Goal: Transaction & Acquisition: Obtain resource

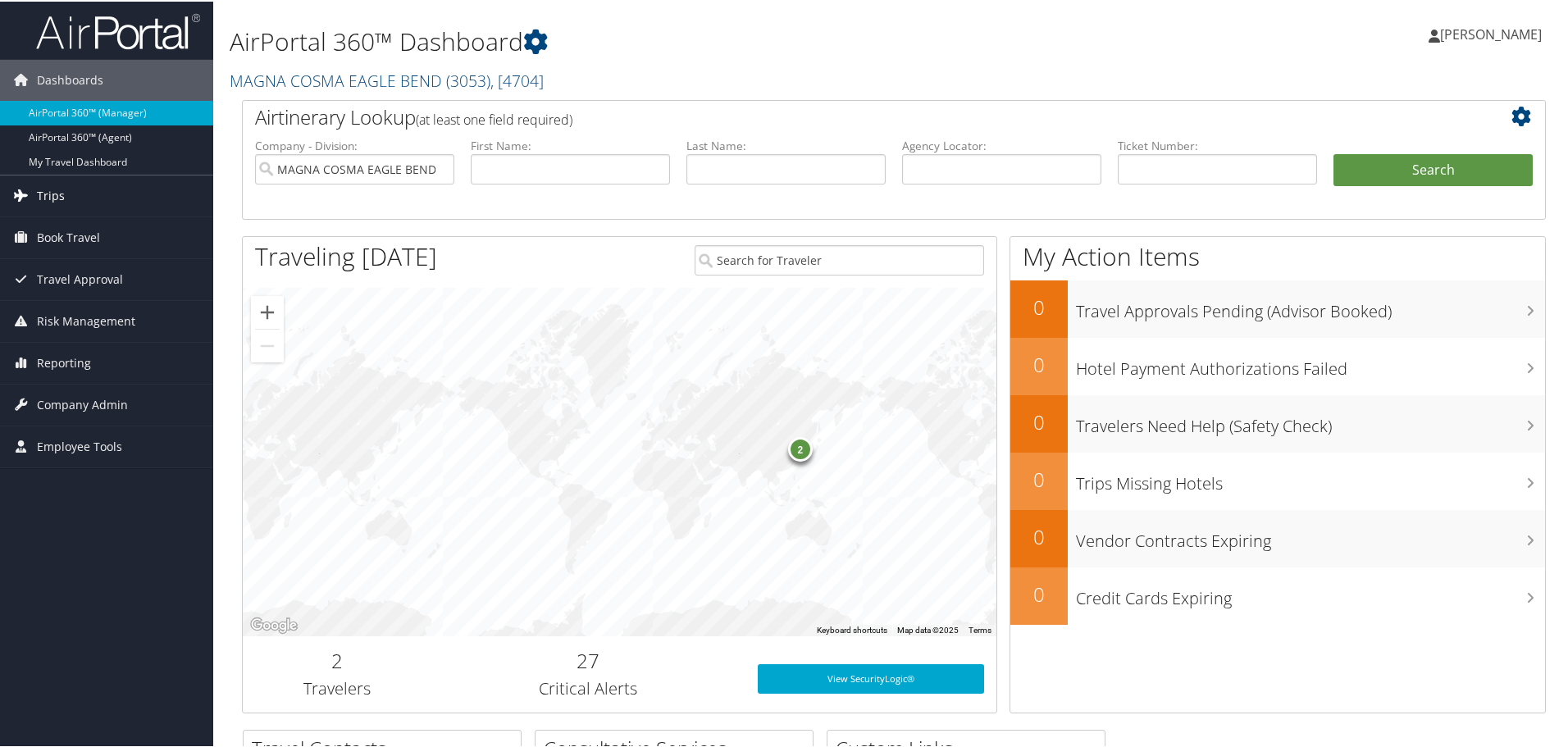
click at [55, 193] on span "Trips" at bounding box center [50, 194] width 28 height 41
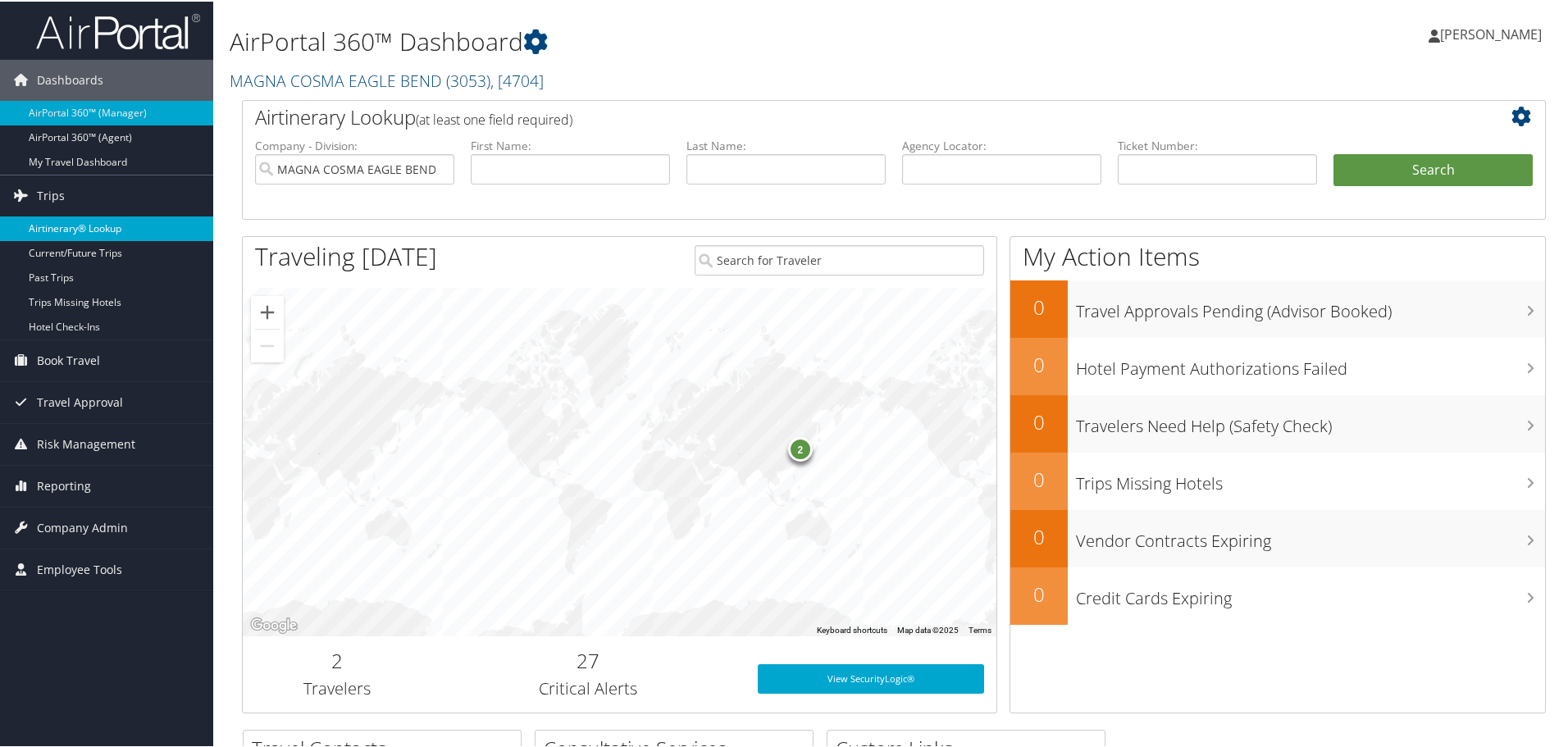
click at [55, 224] on link "Airtinerary® Lookup" at bounding box center [106, 227] width 213 height 24
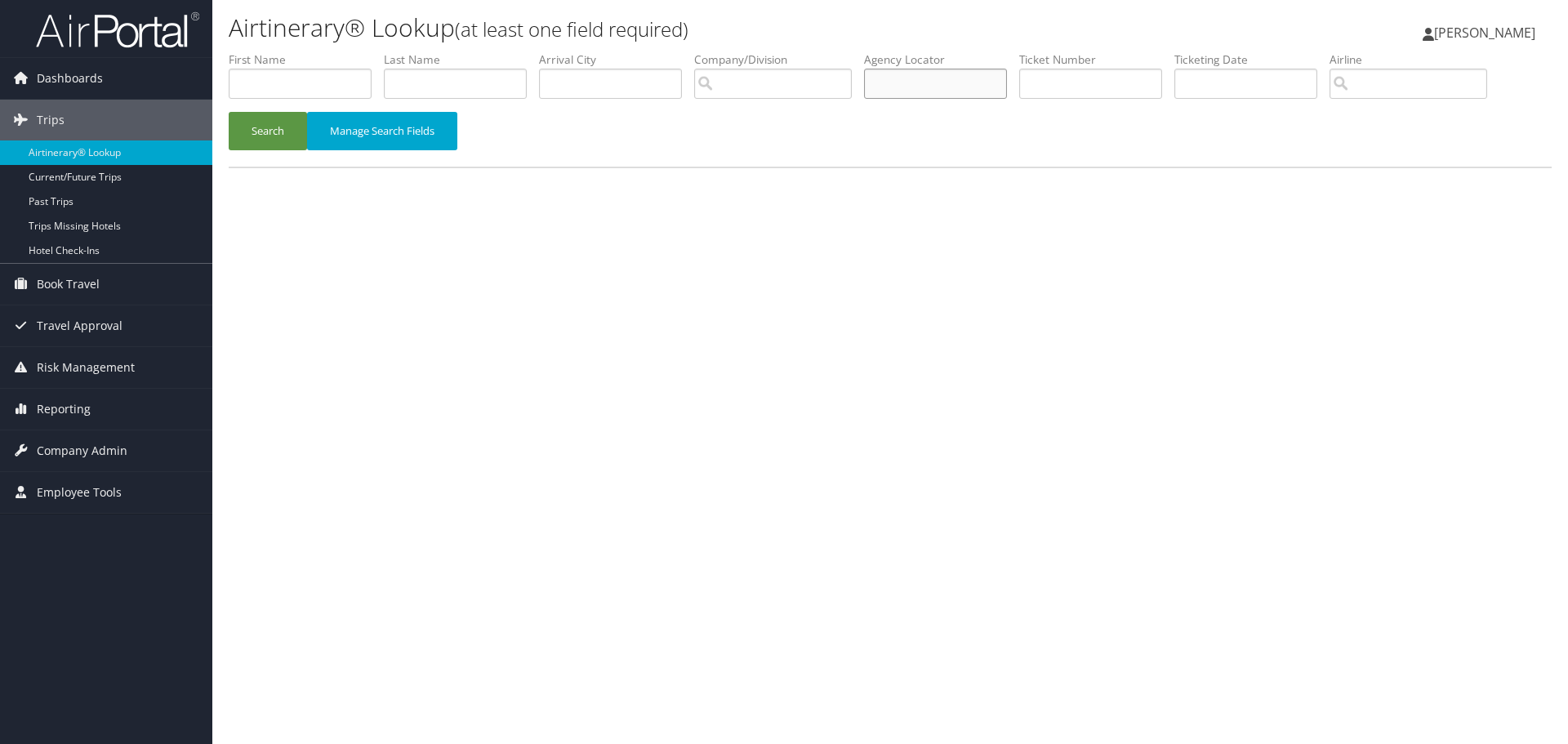
click at [994, 87] on input "text" at bounding box center [934, 83] width 143 height 30
type input "d2tg7g"
click at [258, 126] on button "Search" at bounding box center [268, 131] width 78 height 38
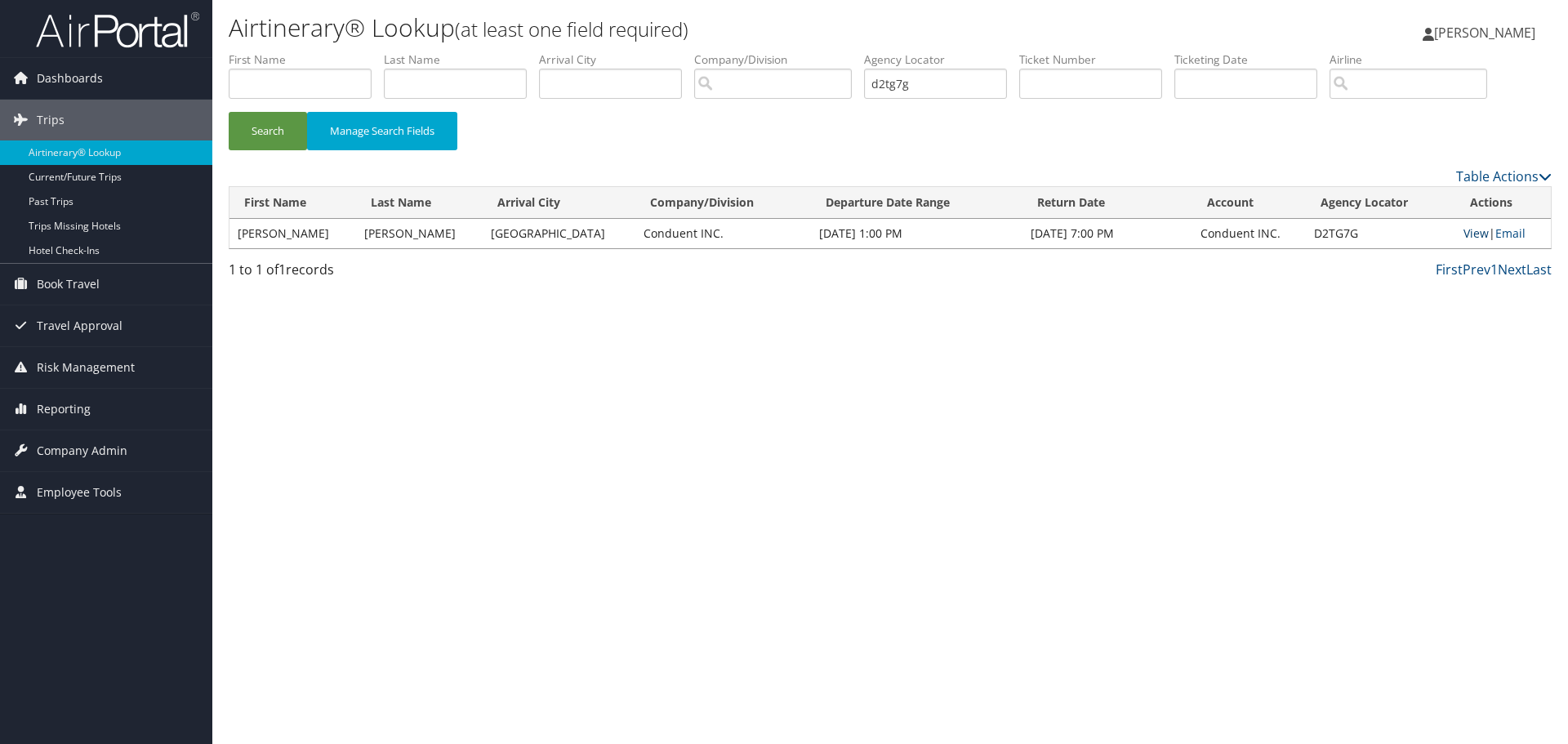
click at [1469, 230] on link "View" at bounding box center [1475, 233] width 25 height 16
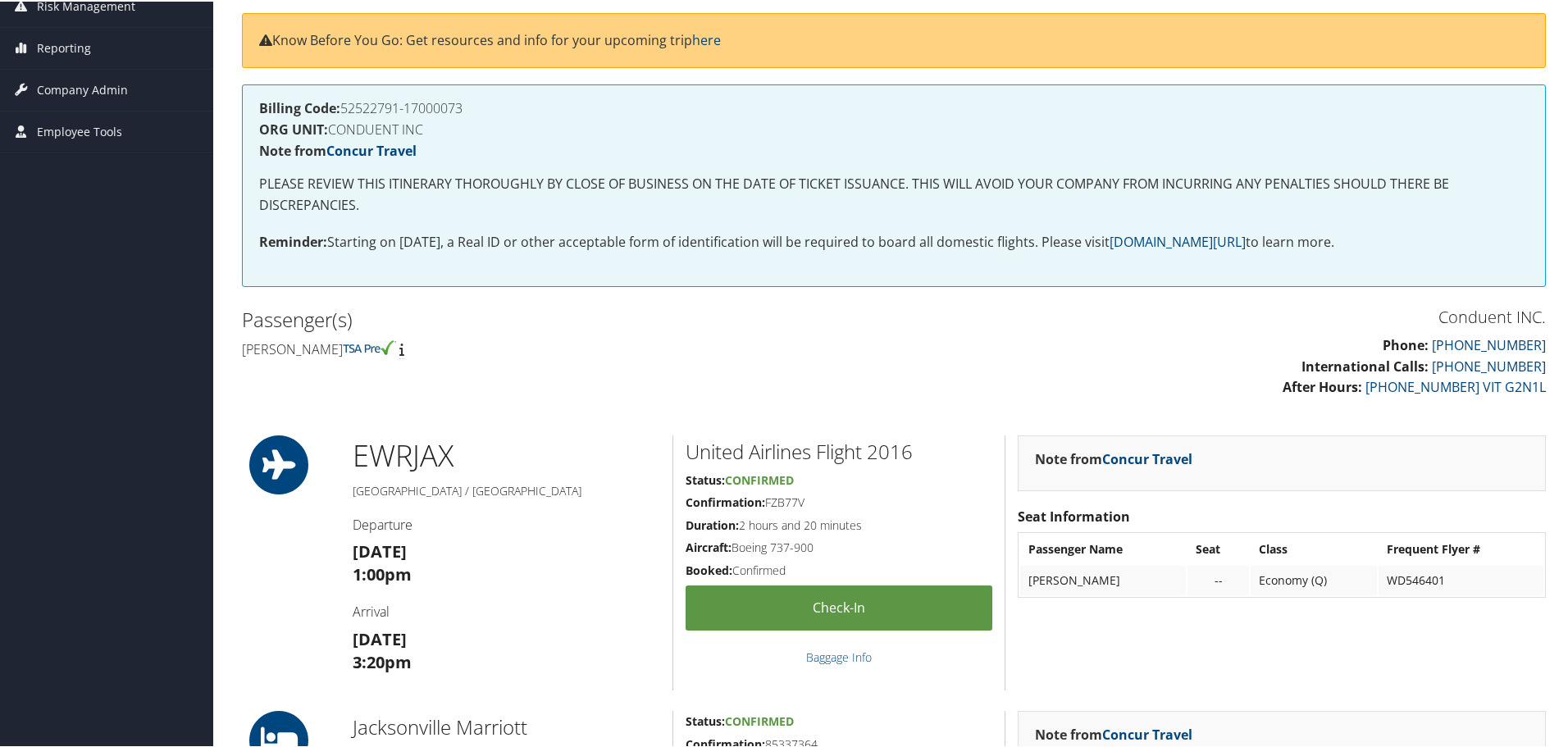
scroll to position [82, 0]
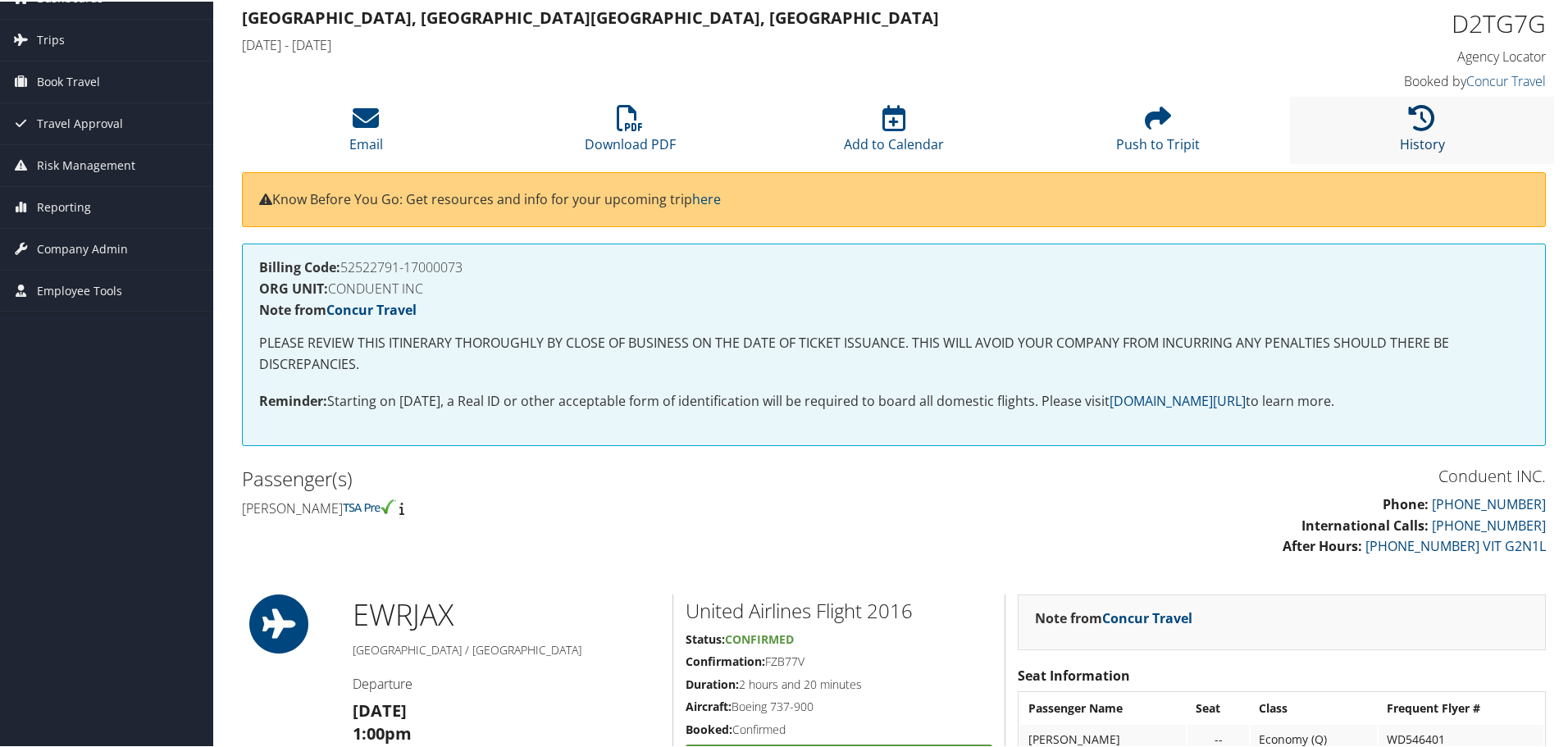
click at [1427, 117] on icon at bounding box center [1421, 116] width 26 height 26
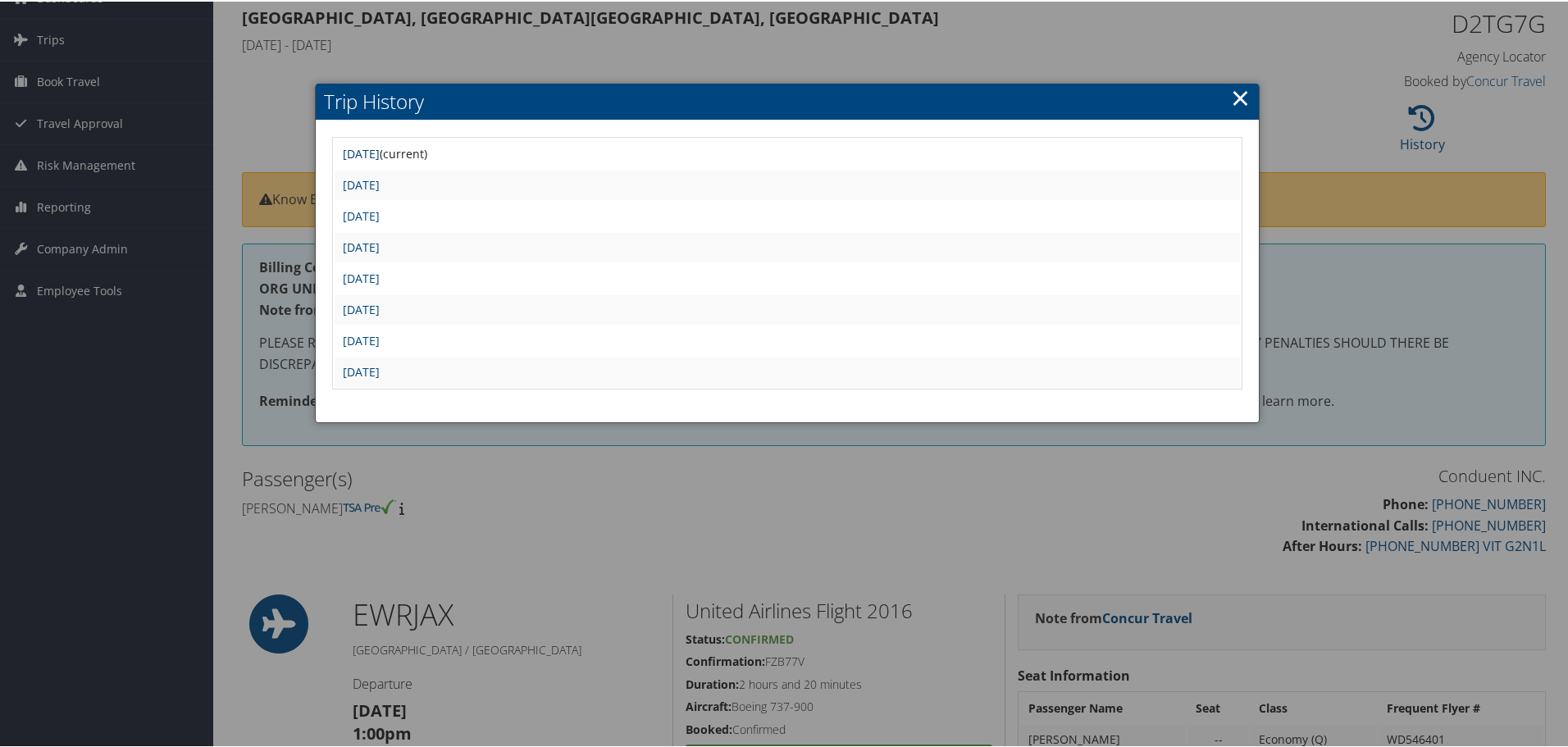
click at [380, 150] on link "[DATE]" at bounding box center [361, 152] width 37 height 16
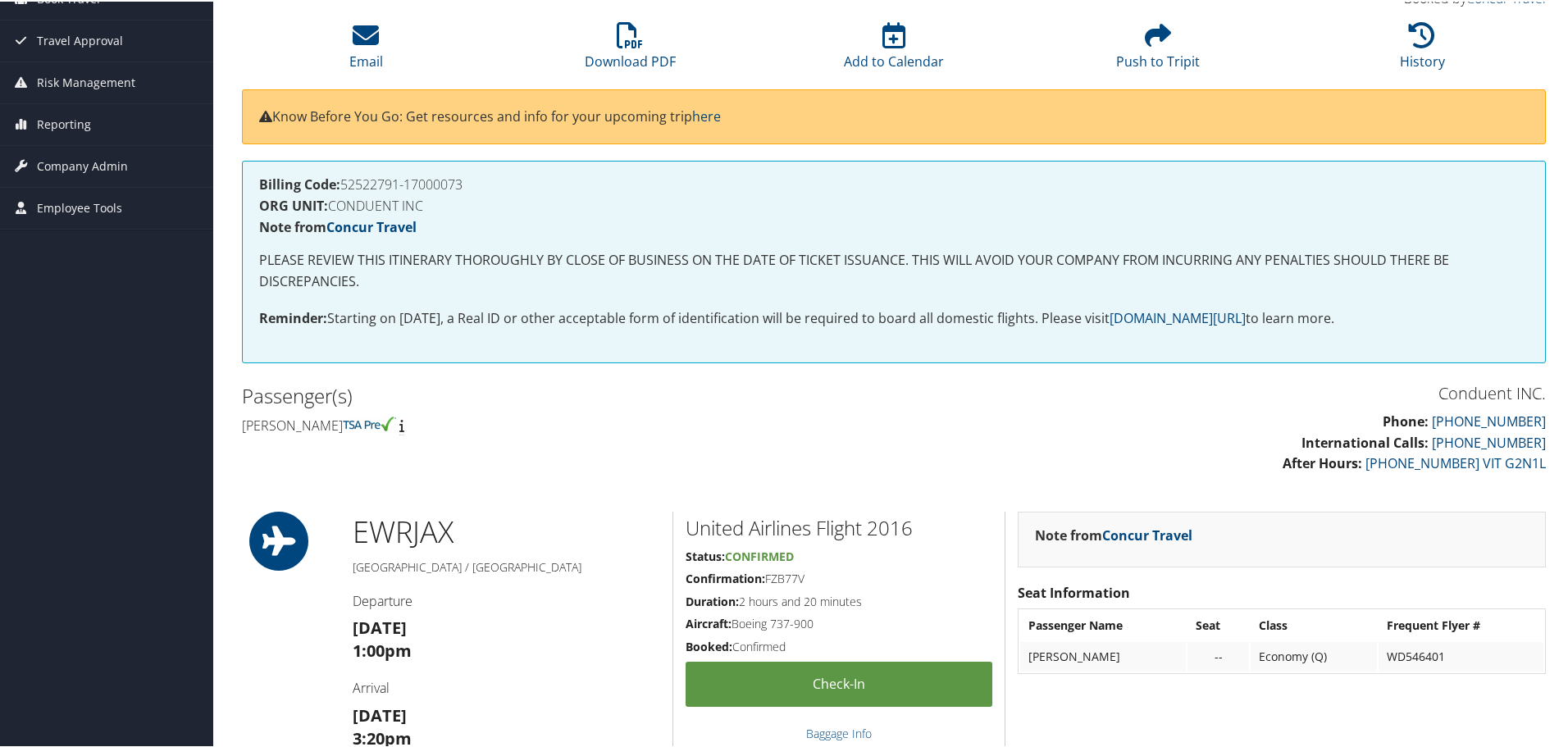
scroll to position [164, 0]
click at [1422, 39] on icon at bounding box center [1421, 33] width 26 height 26
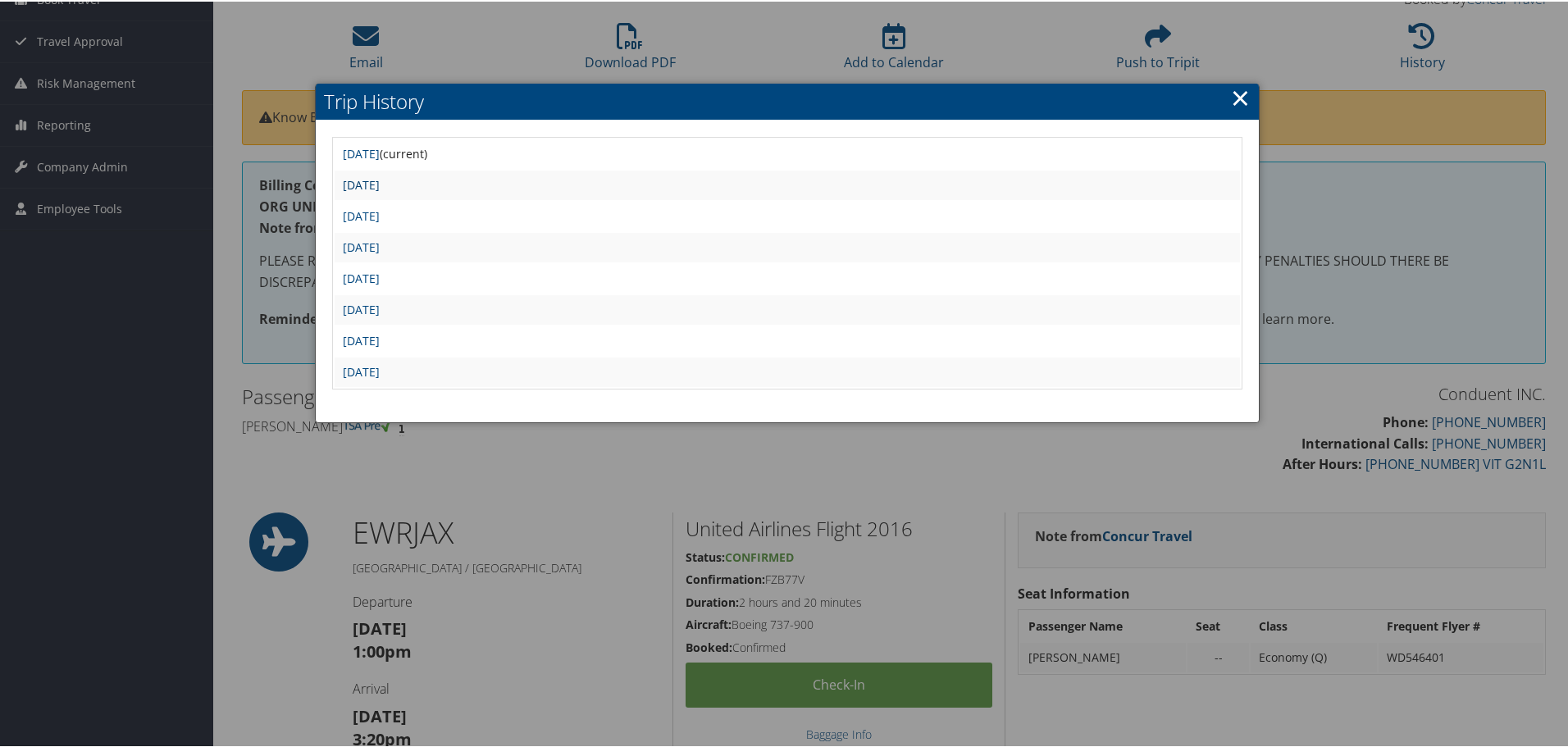
click at [380, 181] on link "[DATE]" at bounding box center [361, 183] width 37 height 16
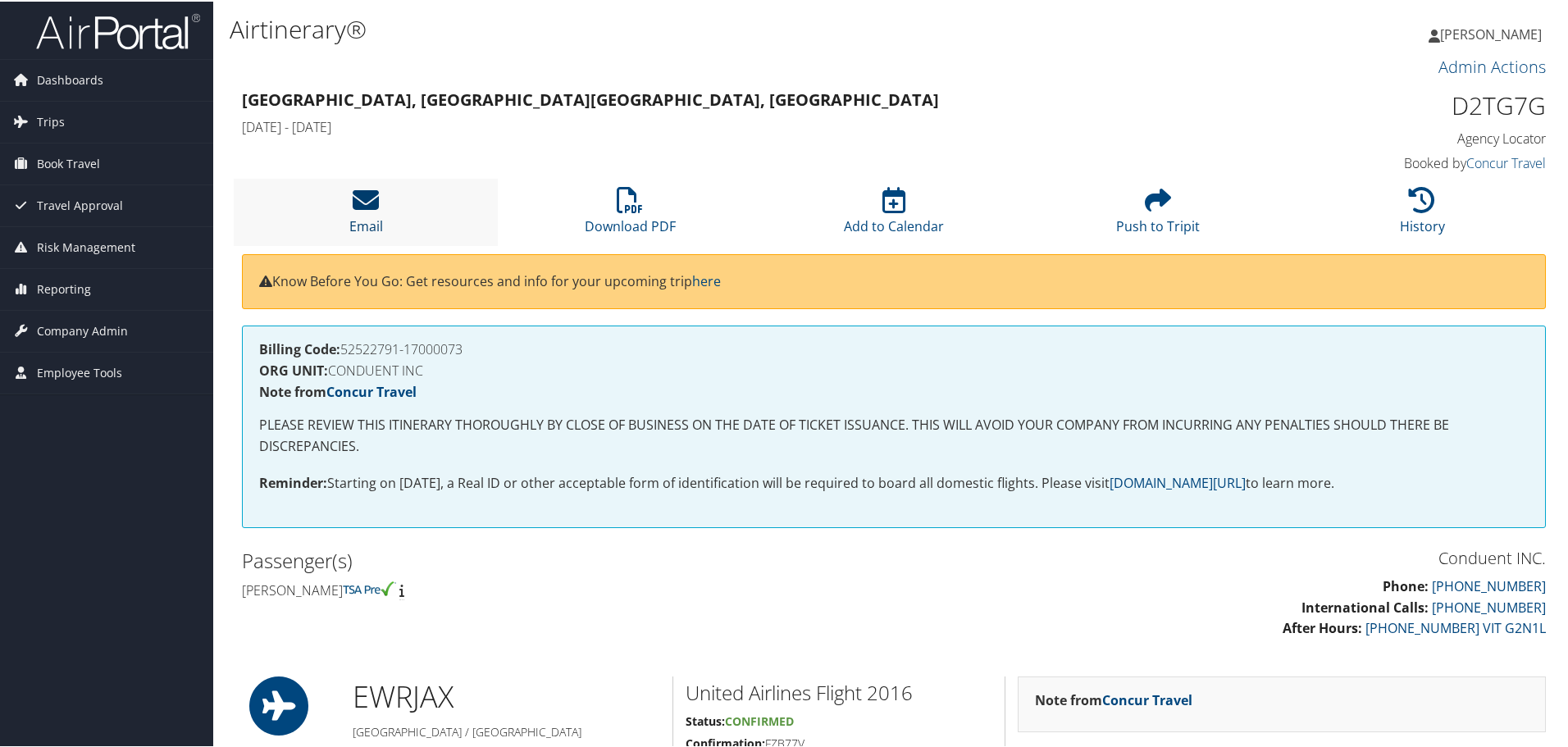
click at [363, 201] on icon at bounding box center [365, 198] width 26 height 26
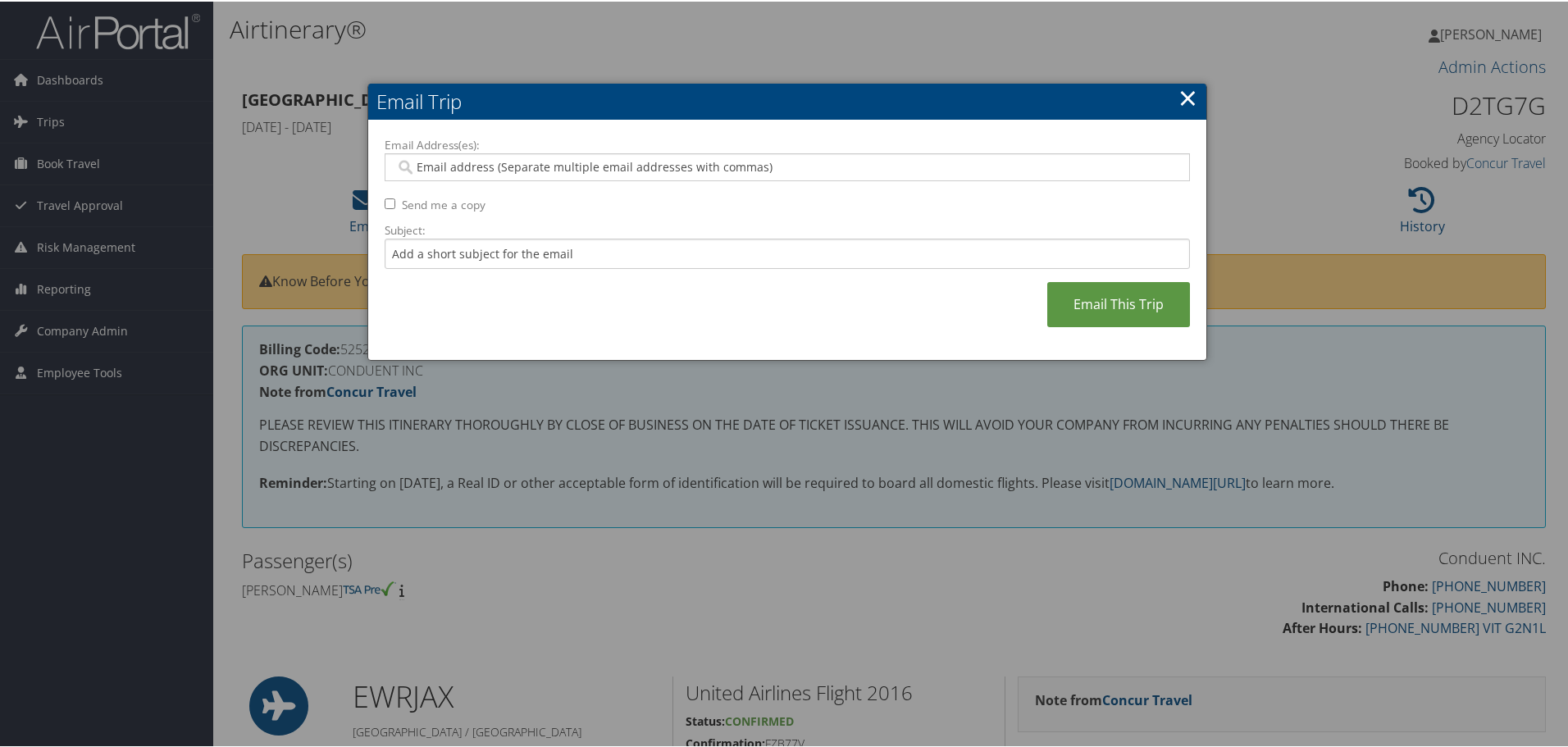
drag, startPoint x: 507, startPoint y: 156, endPoint x: 429, endPoint y: 296, distance: 160.3
click at [428, 304] on div "Email Address(es): Send me a copy Subject: Email This Trip" at bounding box center [787, 240] width 805 height 208
paste input "ANNOLICIA.CHAMBERS@CONDUENT.COM"
type input "ANNOLICIA.CHAMBERS@CONDUENT.COM"
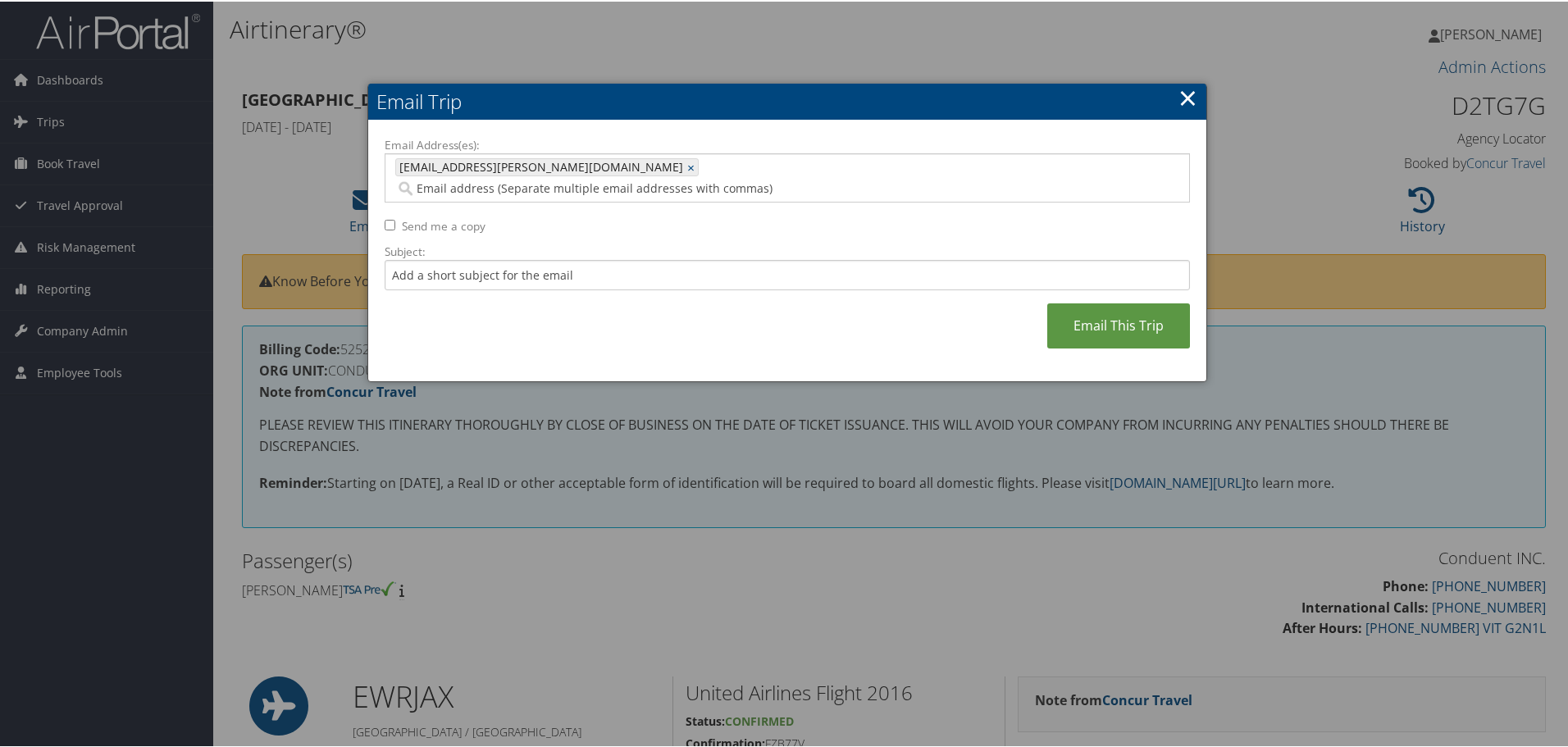
click at [384, 219] on input "Send me a copy" at bounding box center [389, 224] width 11 height 11
checkbox input "true"
click at [1092, 306] on link "Email This Trip" at bounding box center [1118, 324] width 142 height 45
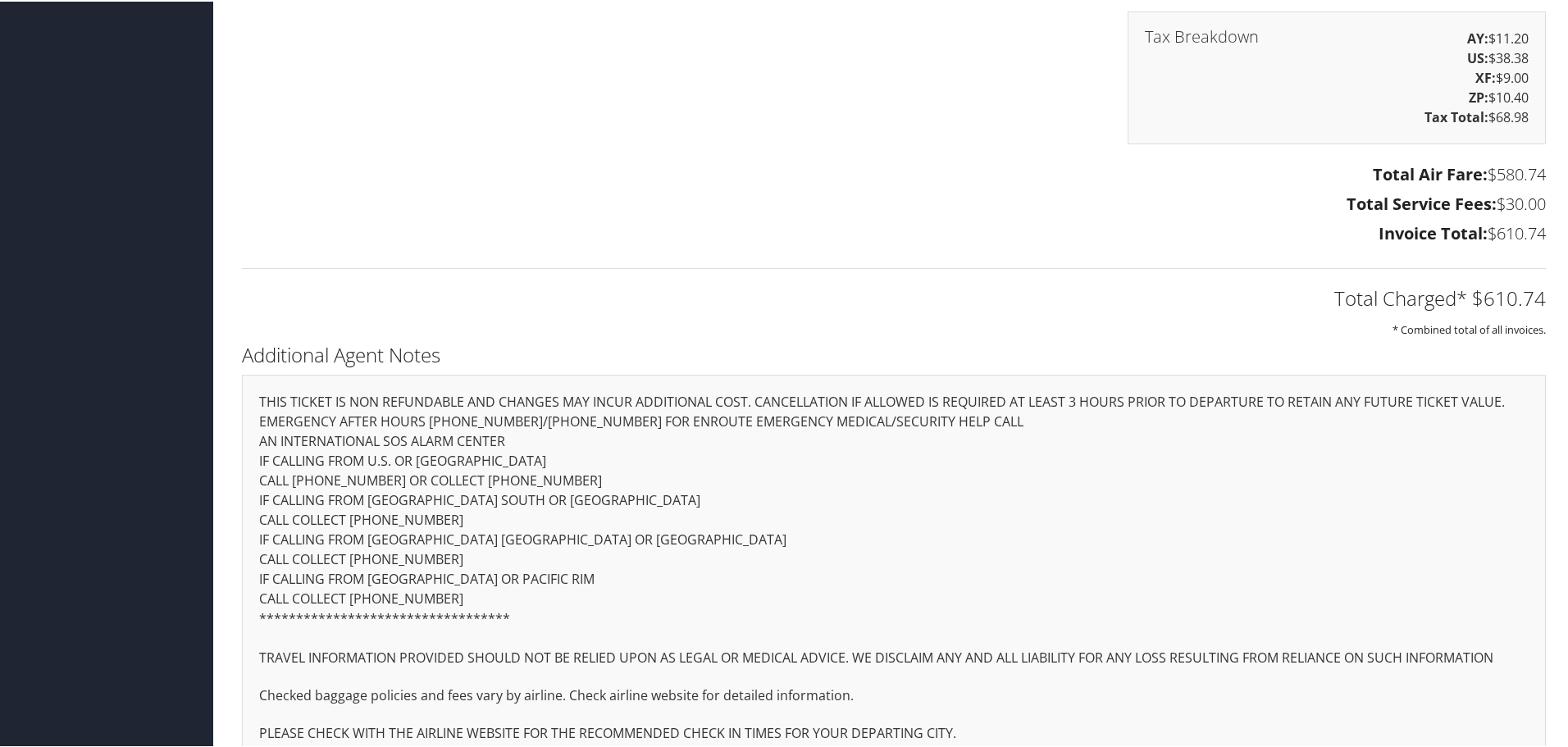
scroll to position [1739, 0]
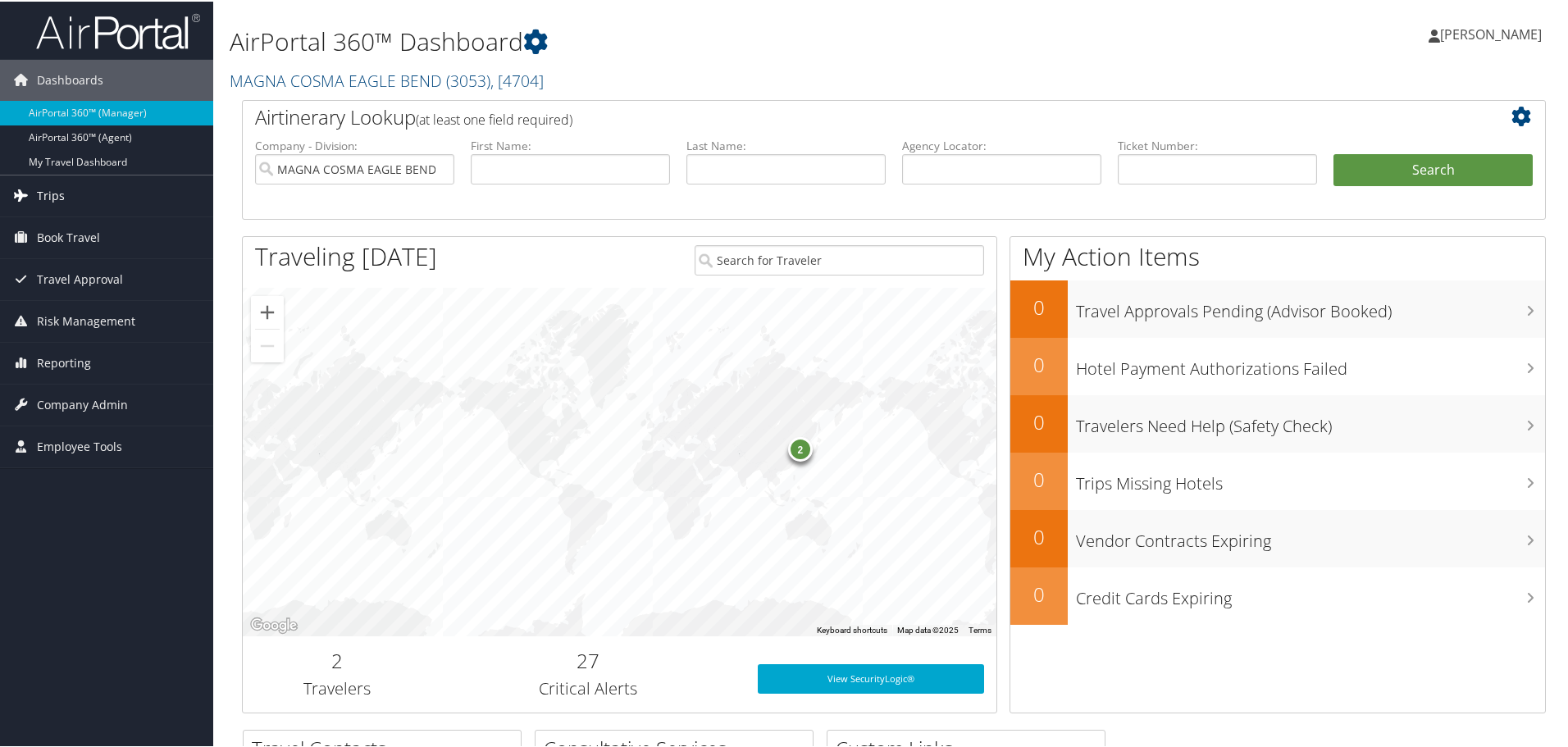
click at [44, 195] on span "Trips" at bounding box center [50, 194] width 28 height 41
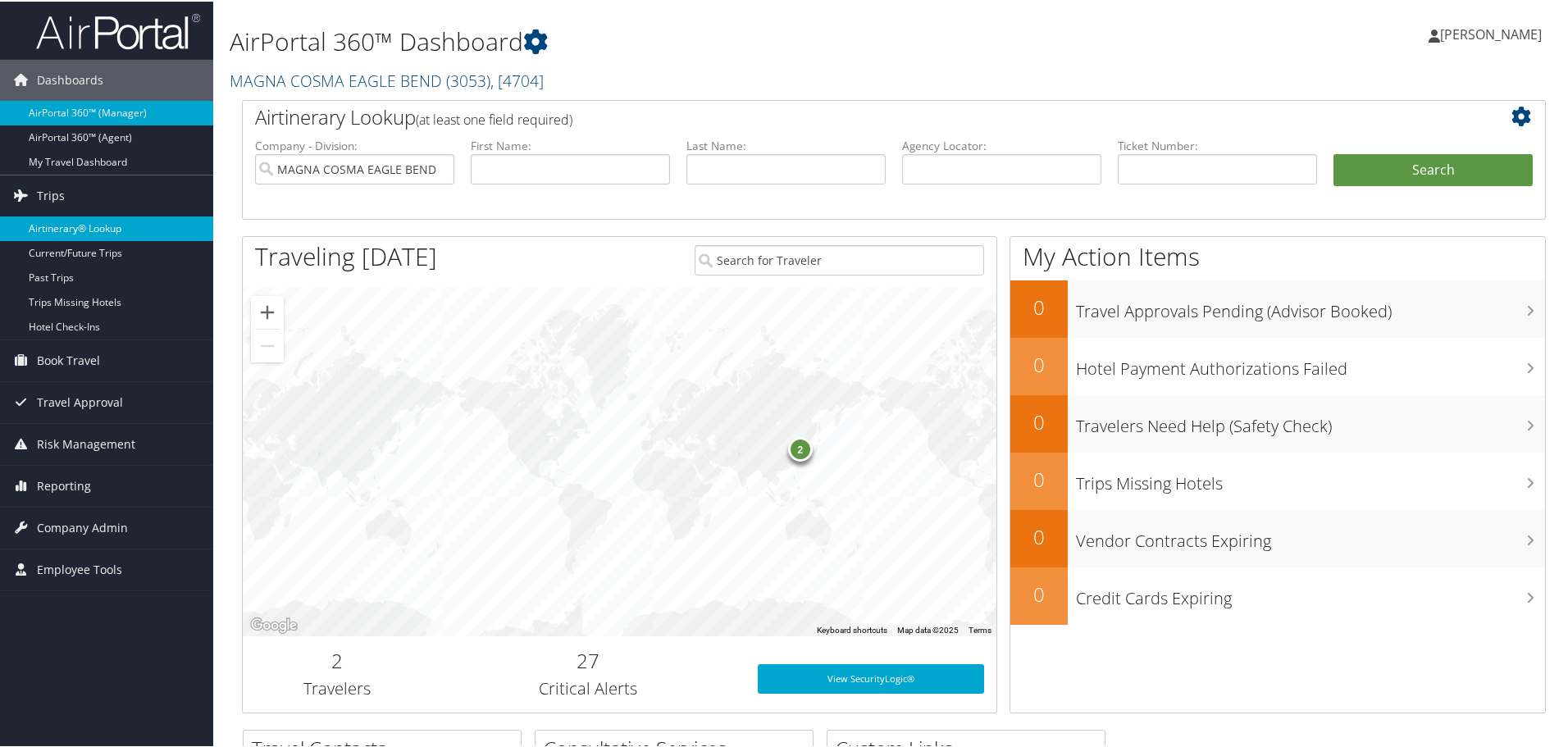
click at [55, 231] on link "Airtinerary® Lookup" at bounding box center [106, 227] width 213 height 24
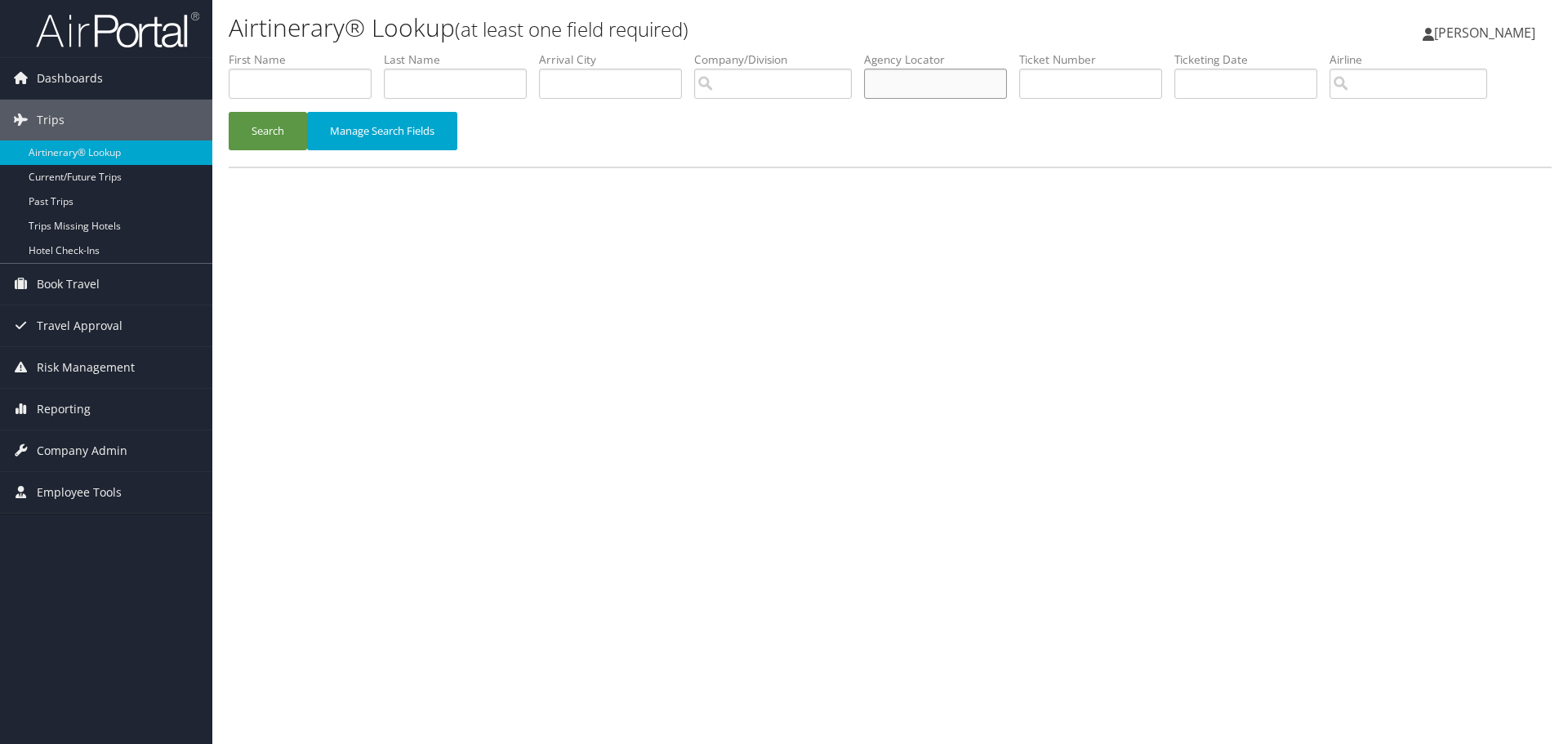
click at [943, 87] on input "text" at bounding box center [934, 83] width 143 height 30
type input "d9lsnk"
click at [228, 112] on button "Search" at bounding box center [268, 131] width 78 height 38
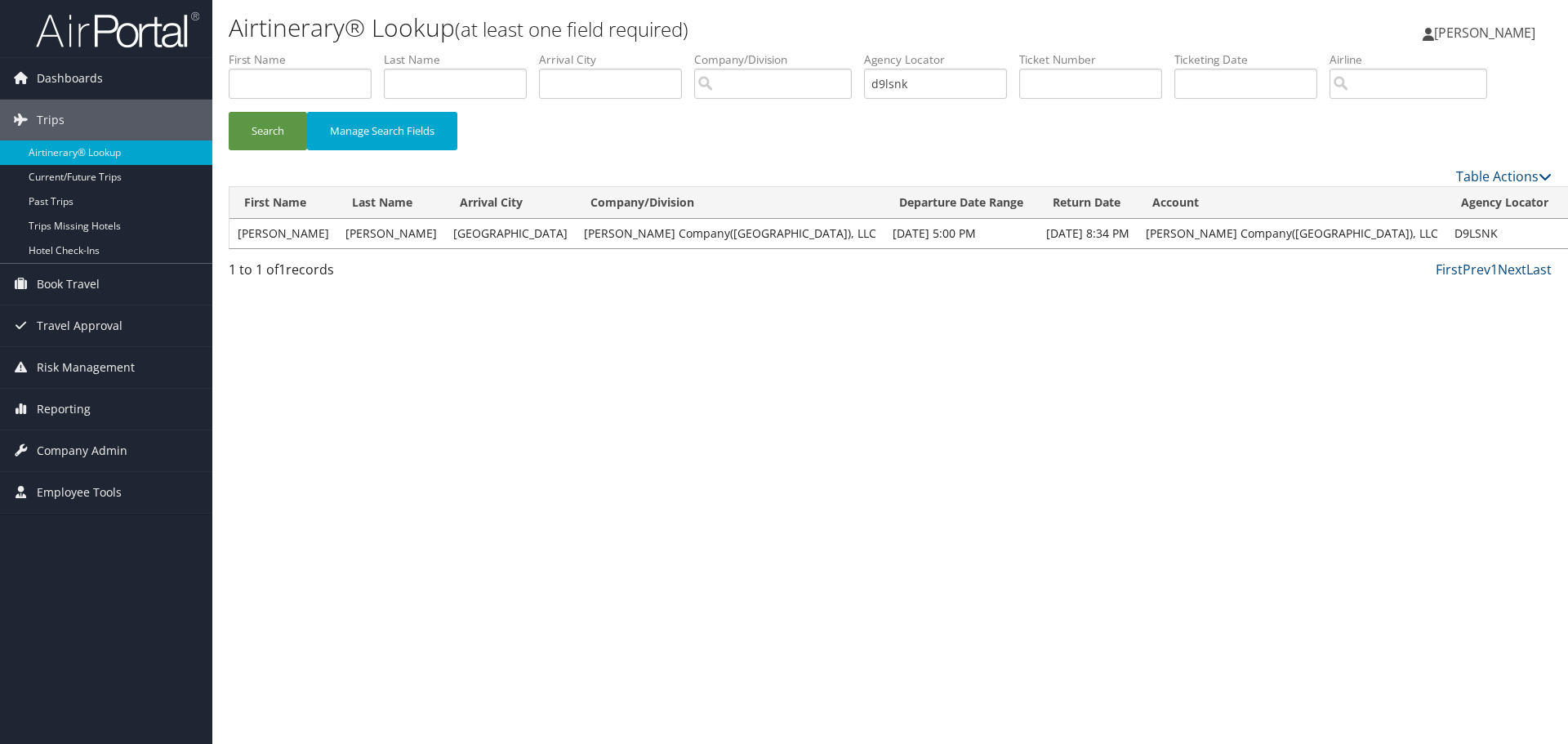
click at [1567, 237] on link "View" at bounding box center [1584, 233] width 25 height 16
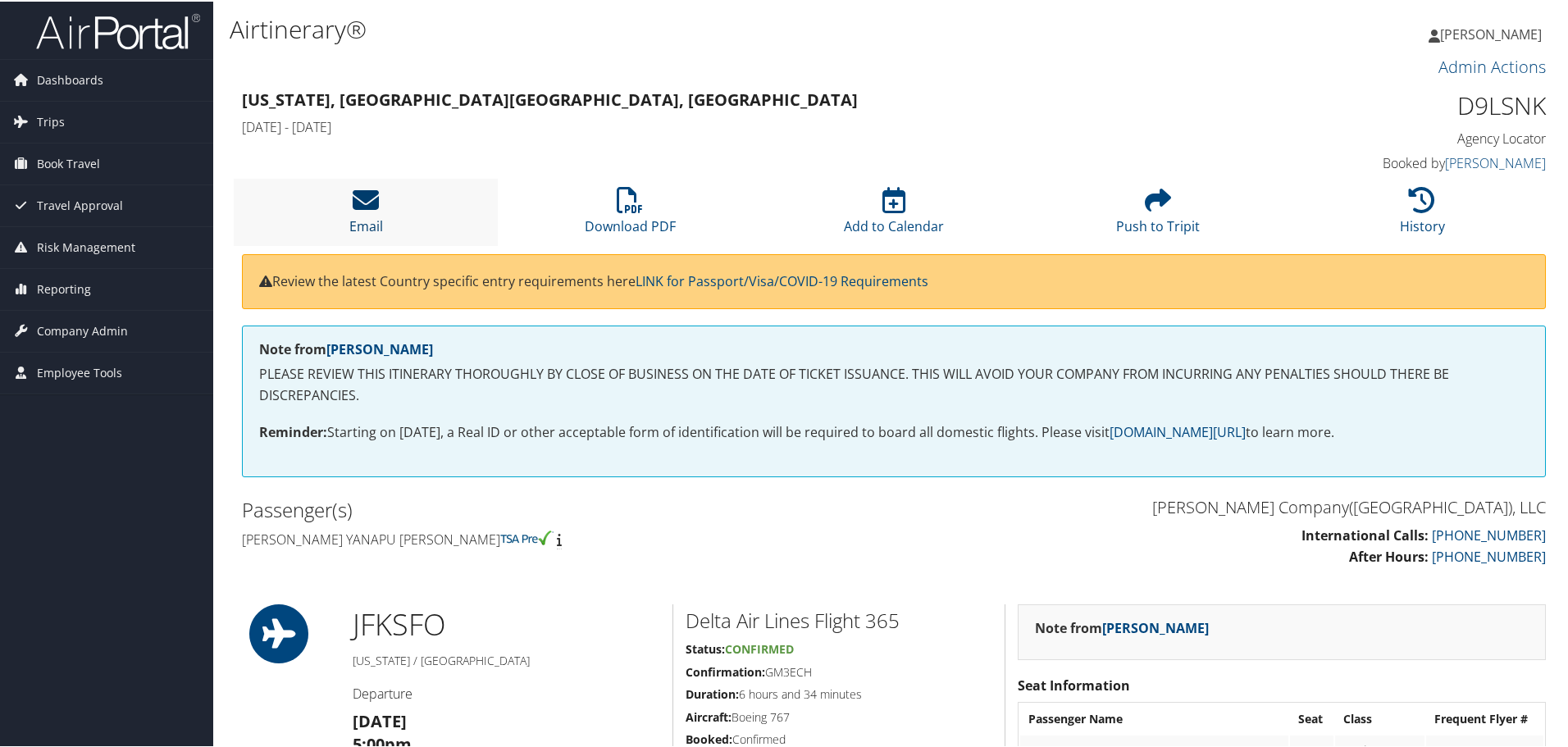
click at [373, 198] on icon at bounding box center [365, 198] width 26 height 26
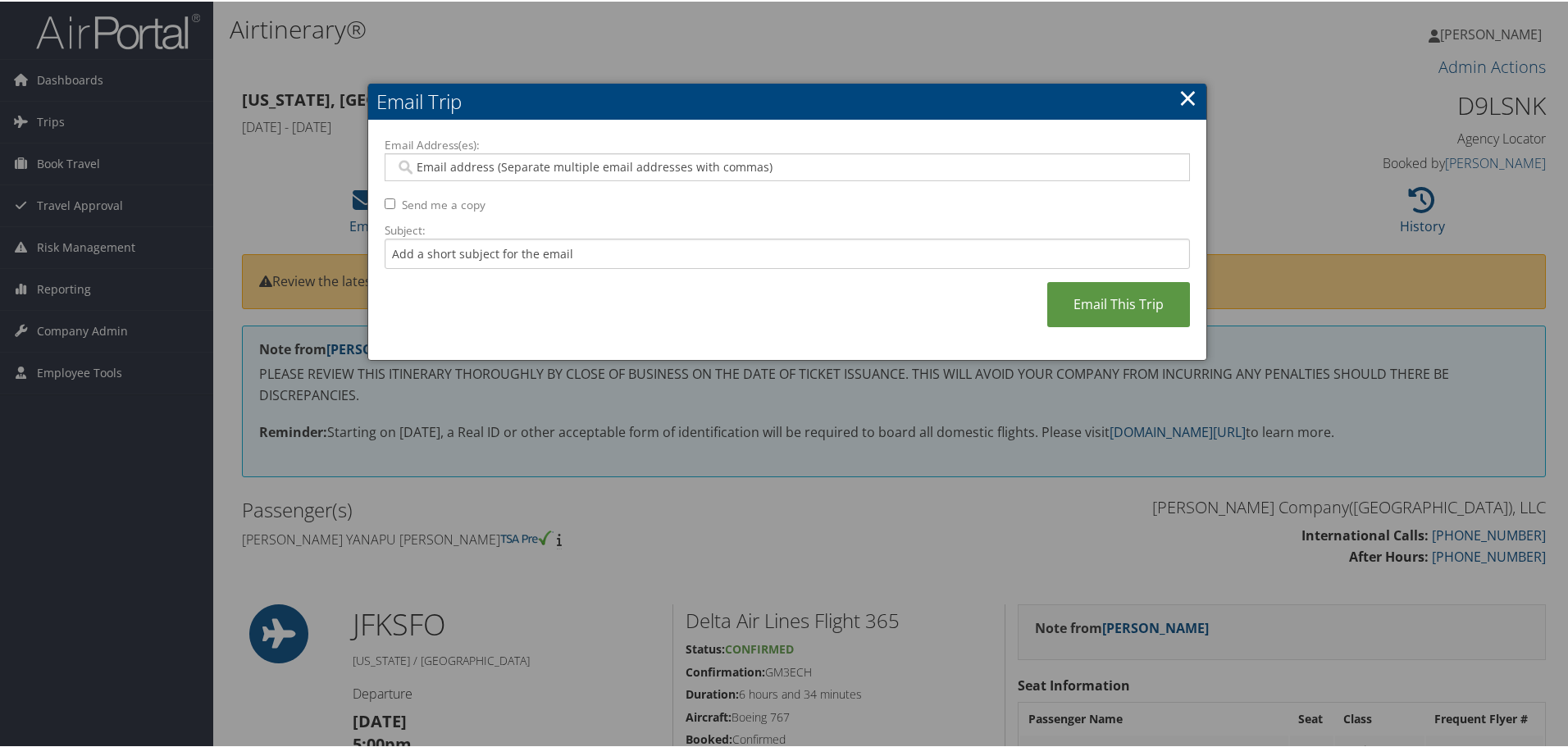
click at [520, 167] on input "Email Address(es):" at bounding box center [787, 166] width 784 height 17
type input "jclark@mo"
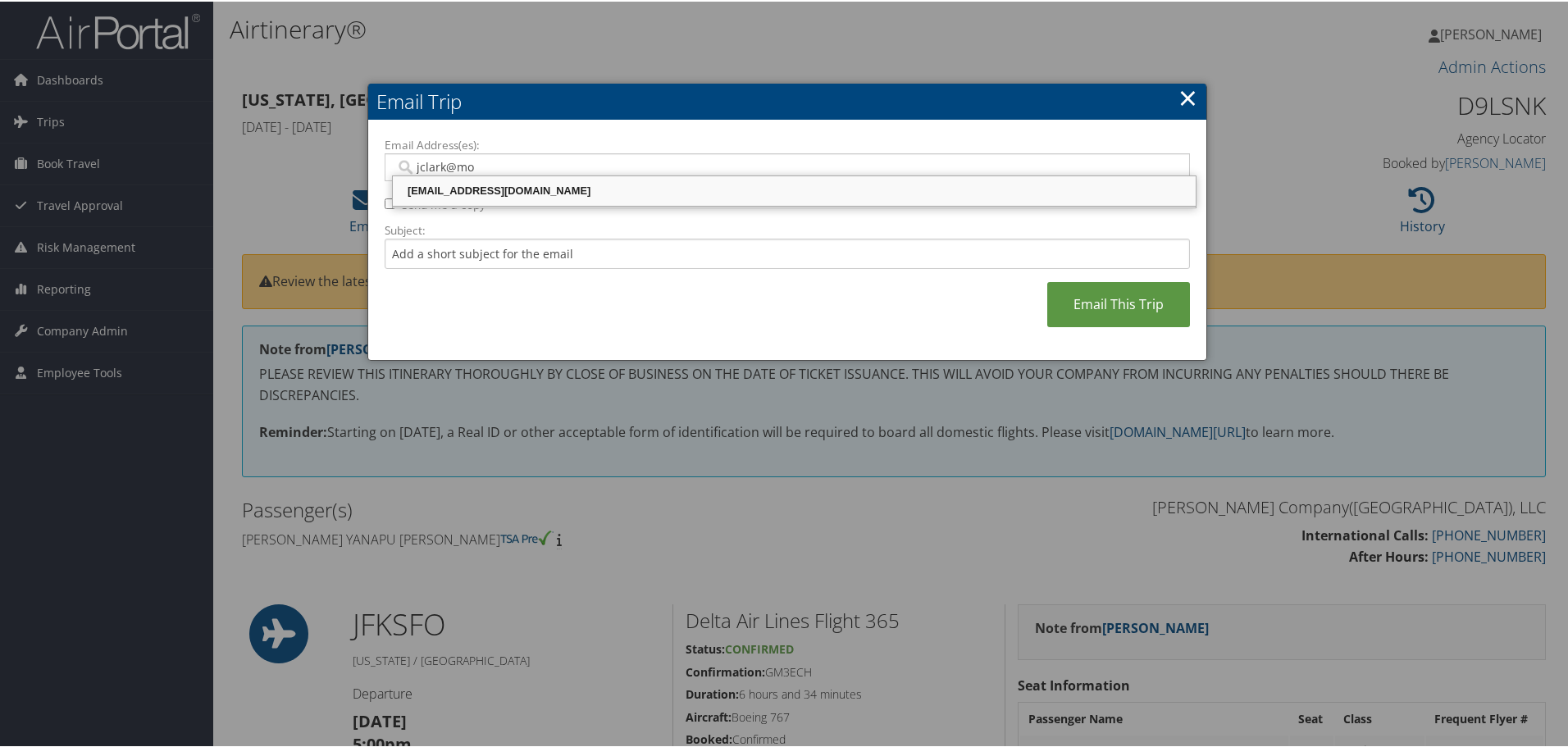
click at [518, 183] on div "[EMAIL_ADDRESS][DOMAIN_NAME]" at bounding box center [794, 189] width 798 height 17
type input "[EMAIL_ADDRESS][DOMAIN_NAME]"
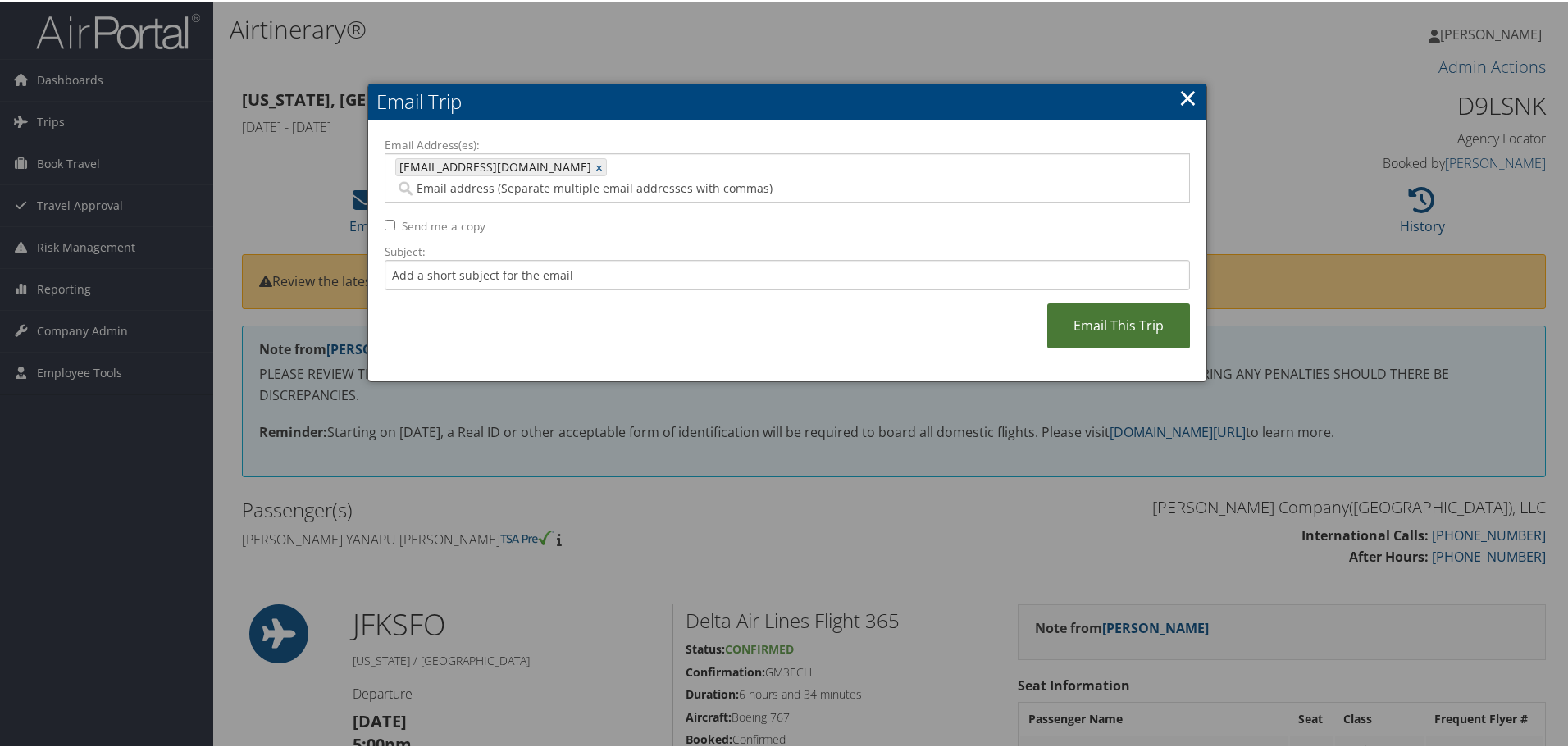
click at [1115, 307] on link "Email This Trip" at bounding box center [1118, 324] width 142 height 45
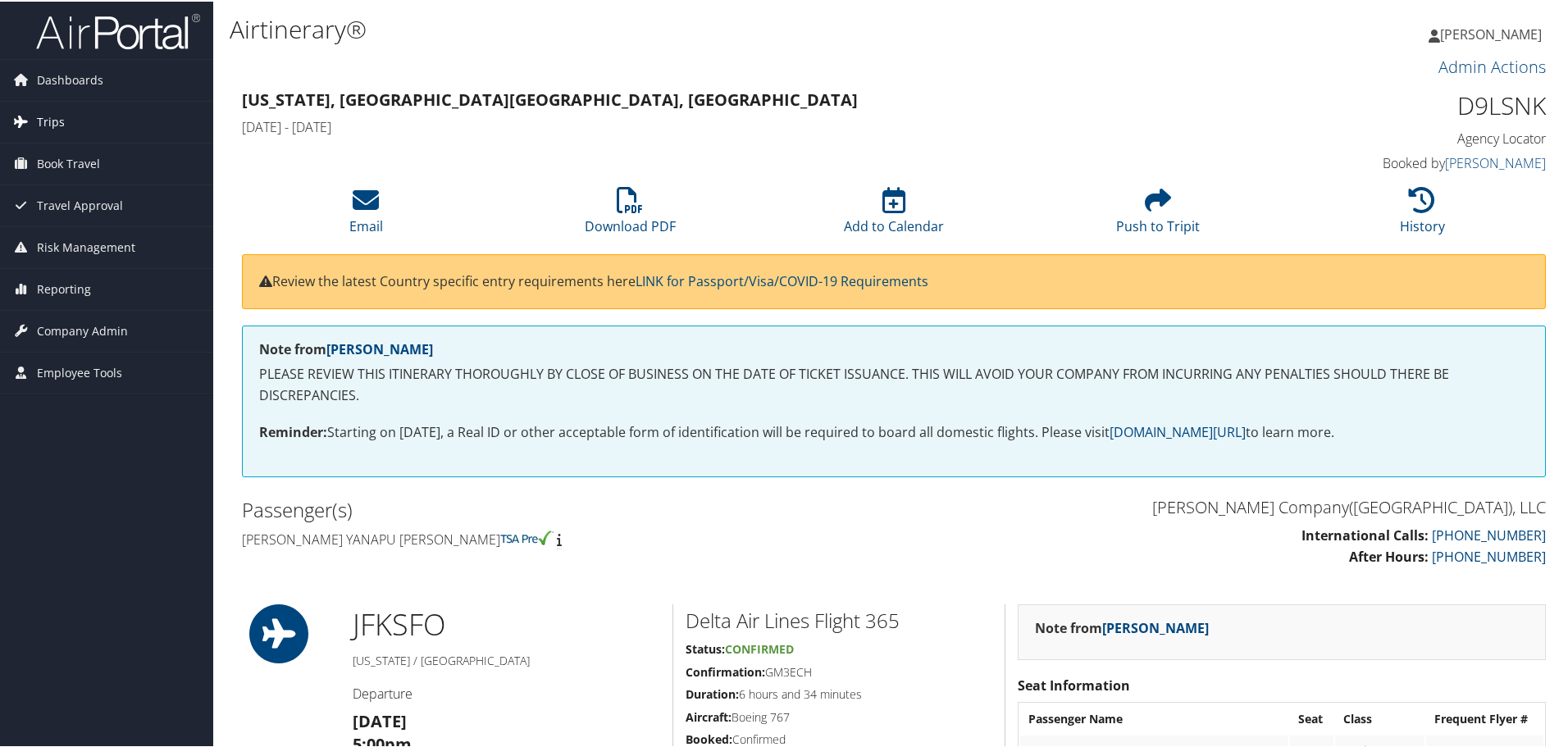
click at [41, 119] on span "Trips" at bounding box center [50, 121] width 28 height 41
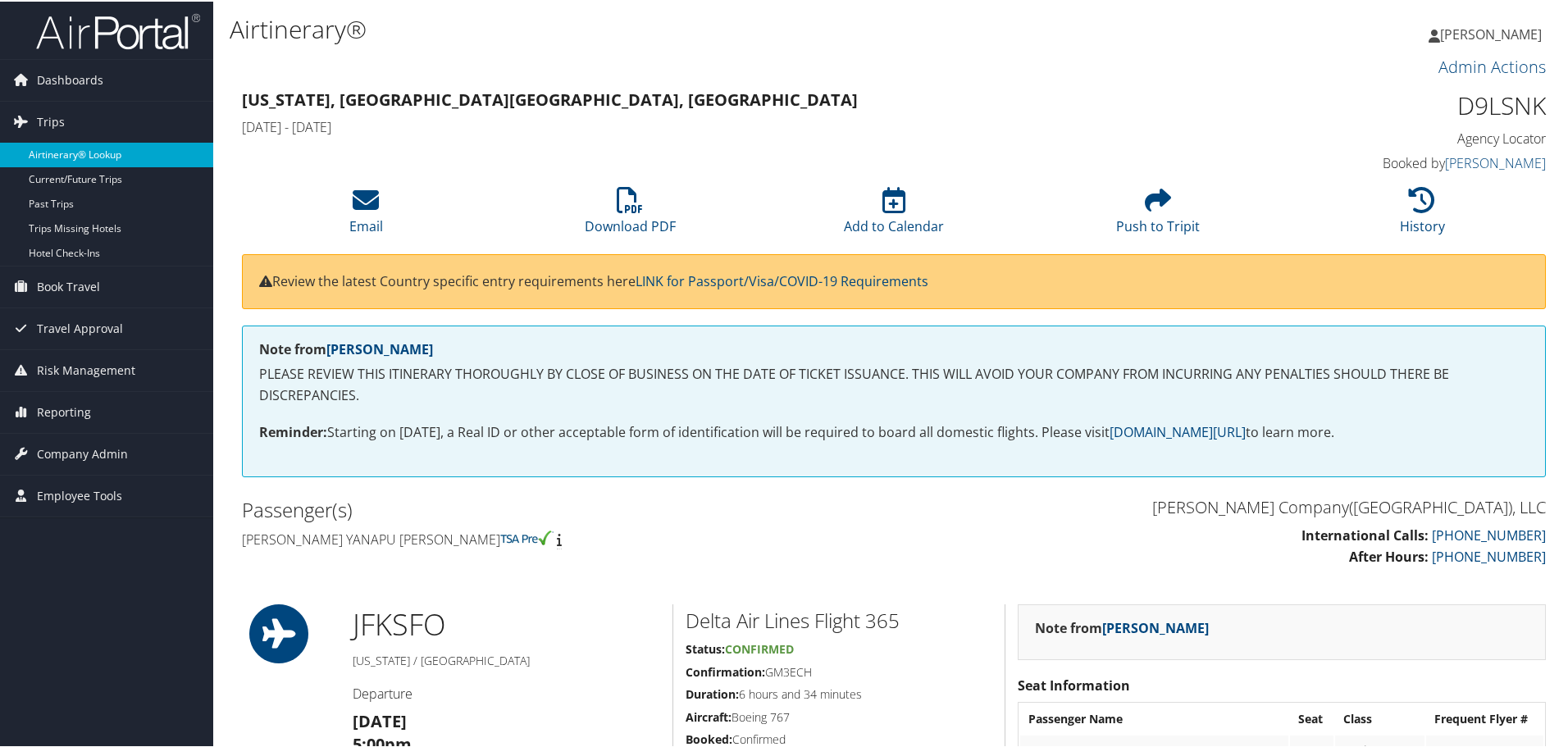
click at [49, 150] on link "Airtinerary® Lookup" at bounding box center [106, 152] width 213 height 24
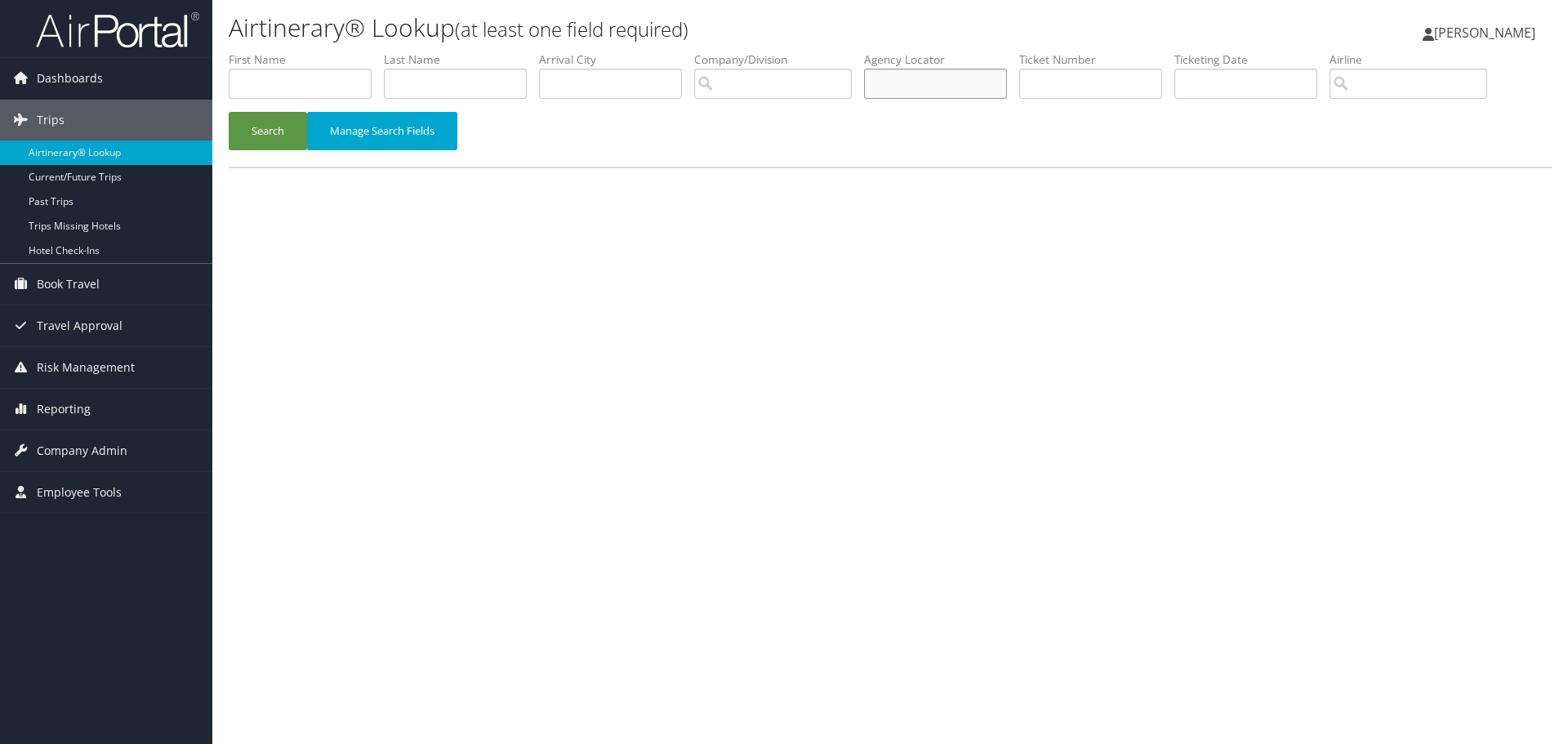
click at [937, 85] on input "text" at bounding box center [934, 83] width 143 height 30
type input "d9lv9c"
click at [249, 124] on button "Search" at bounding box center [268, 131] width 78 height 38
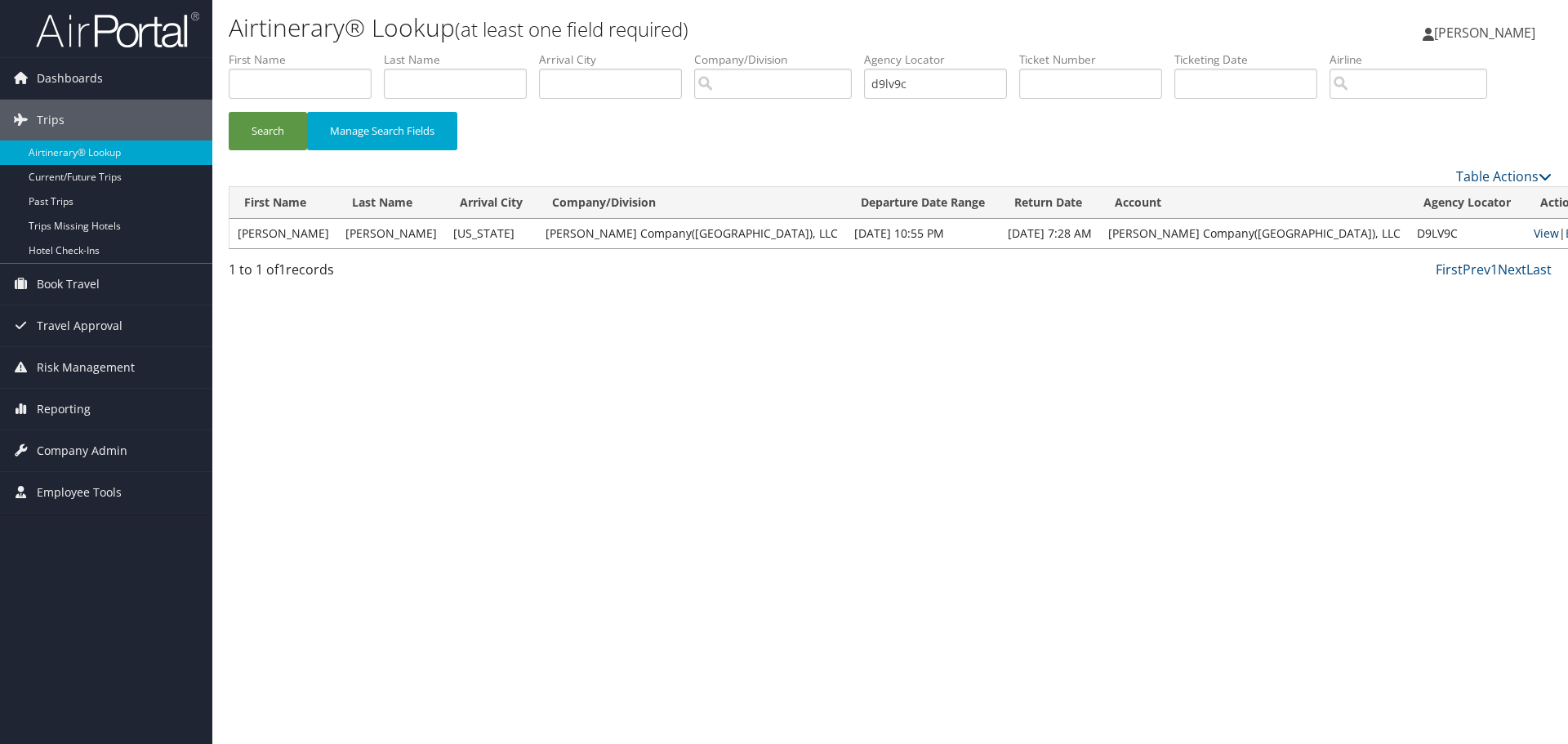
click at [1534, 230] on link "View" at bounding box center [1546, 233] width 25 height 16
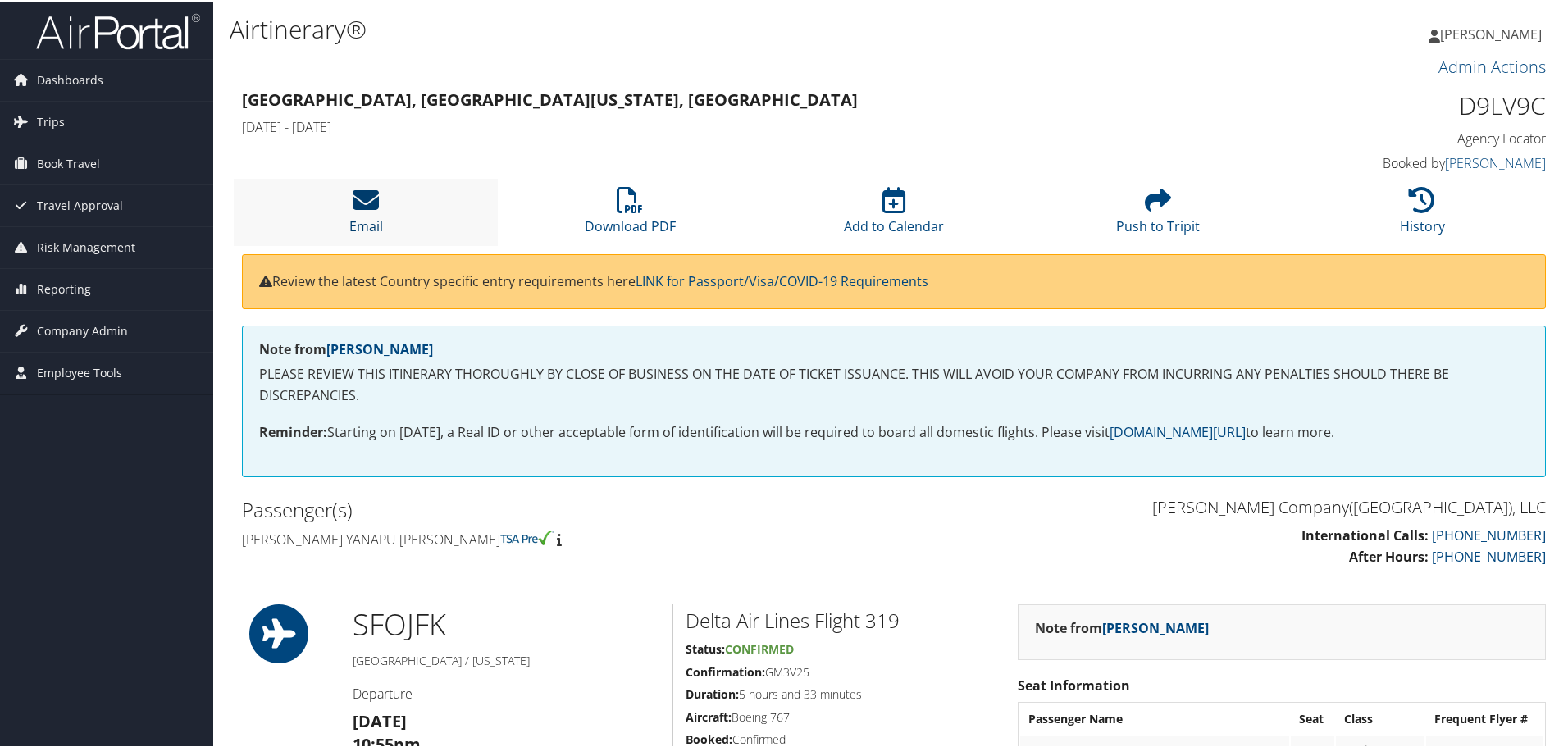
click at [357, 197] on icon at bounding box center [365, 198] width 26 height 26
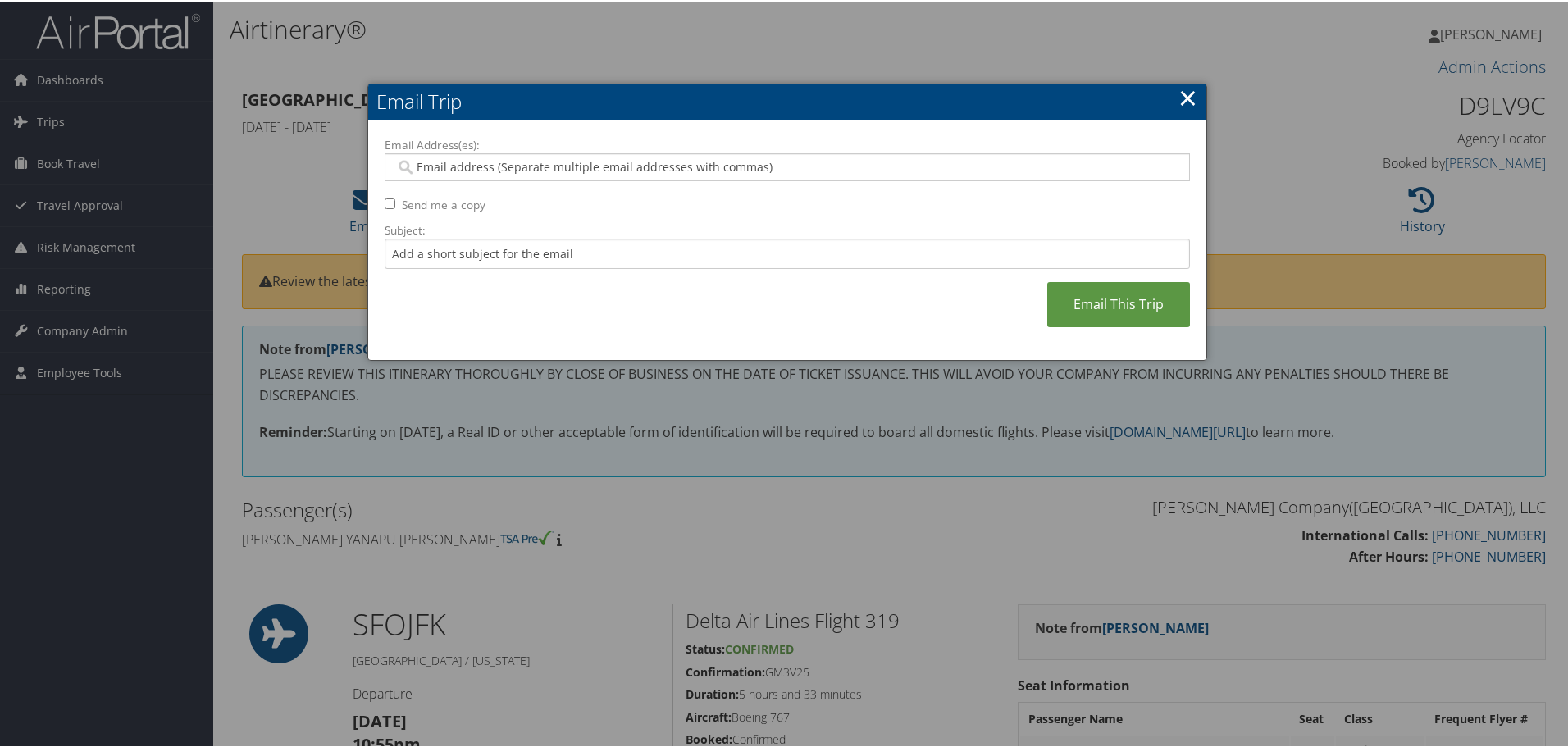
click at [472, 165] on input "Email Address(es):" at bounding box center [787, 166] width 784 height 17
type input "jclark@moto"
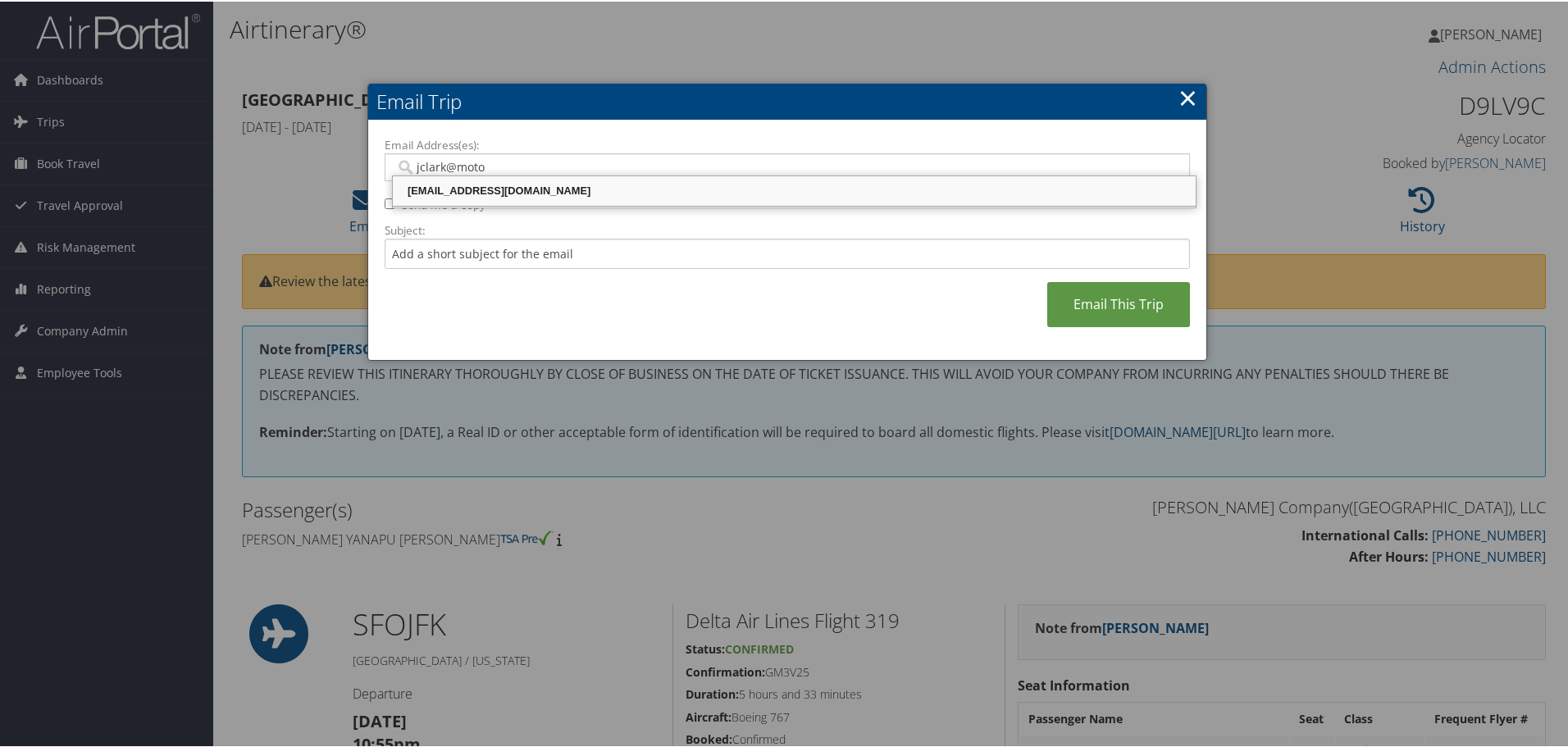
click at [528, 186] on div "[EMAIL_ADDRESS][DOMAIN_NAME]" at bounding box center [794, 189] width 798 height 17
type input "[EMAIL_ADDRESS][DOMAIN_NAME]"
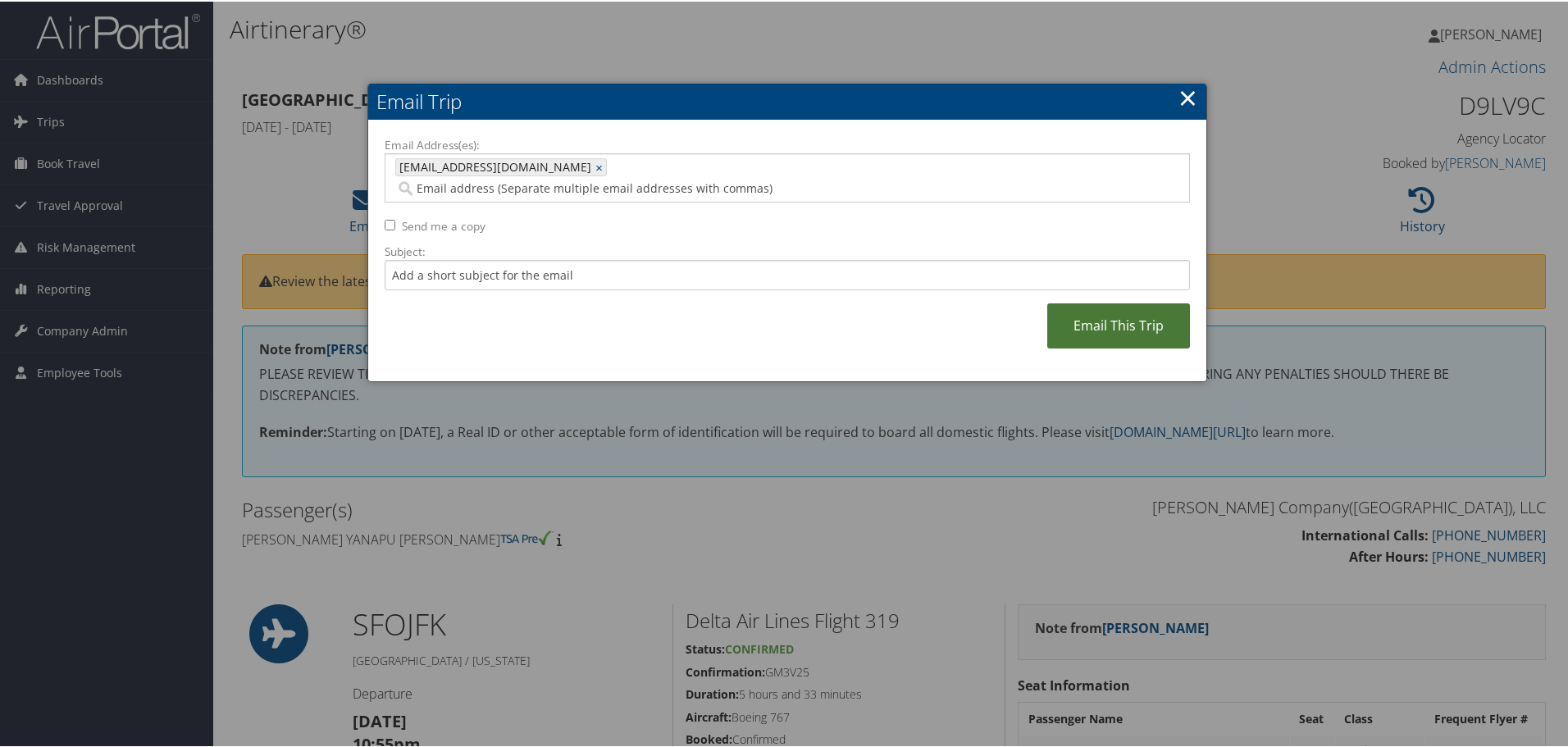
click at [1104, 303] on link "Email This Trip" at bounding box center [1118, 324] width 142 height 45
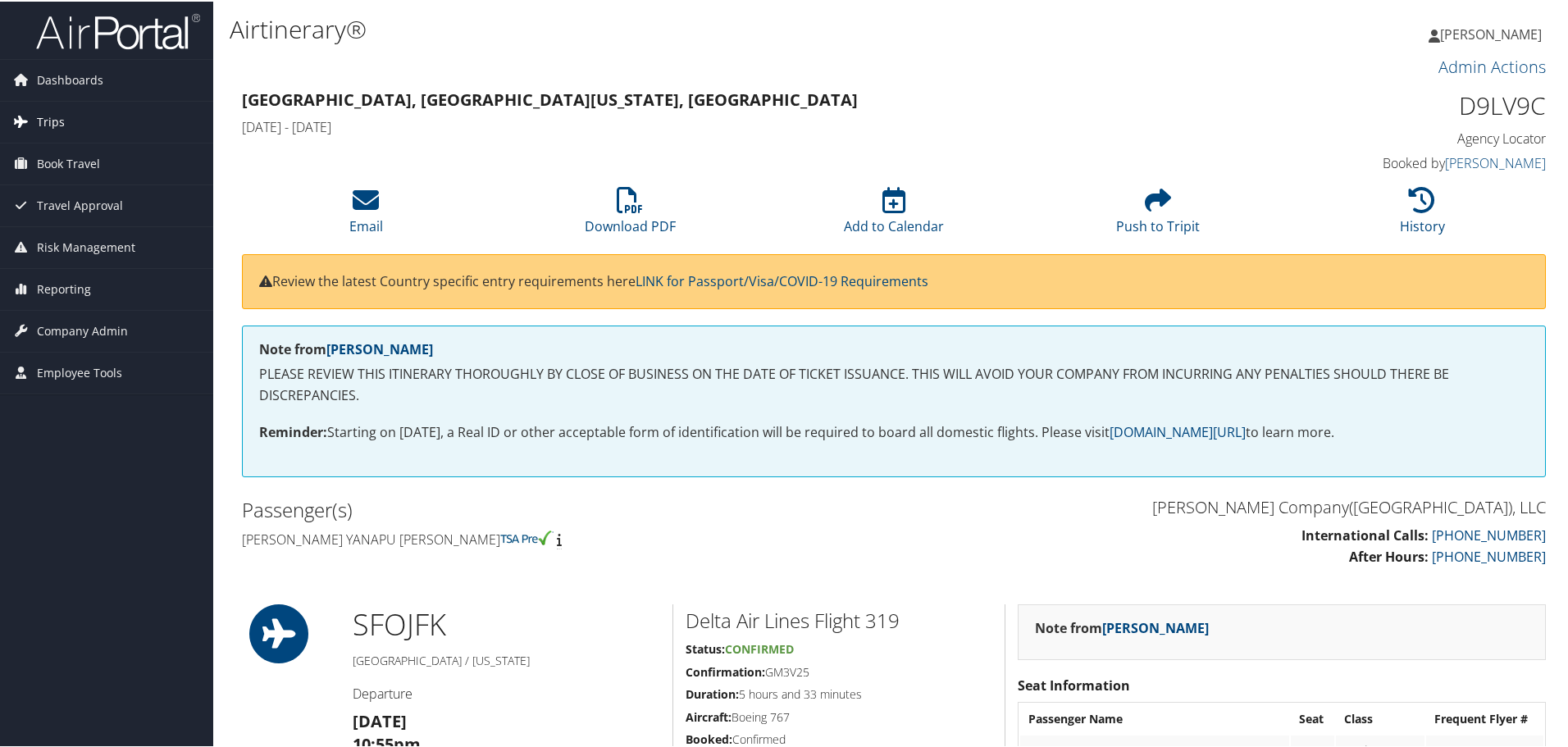
click at [46, 116] on span "Trips" at bounding box center [50, 121] width 28 height 41
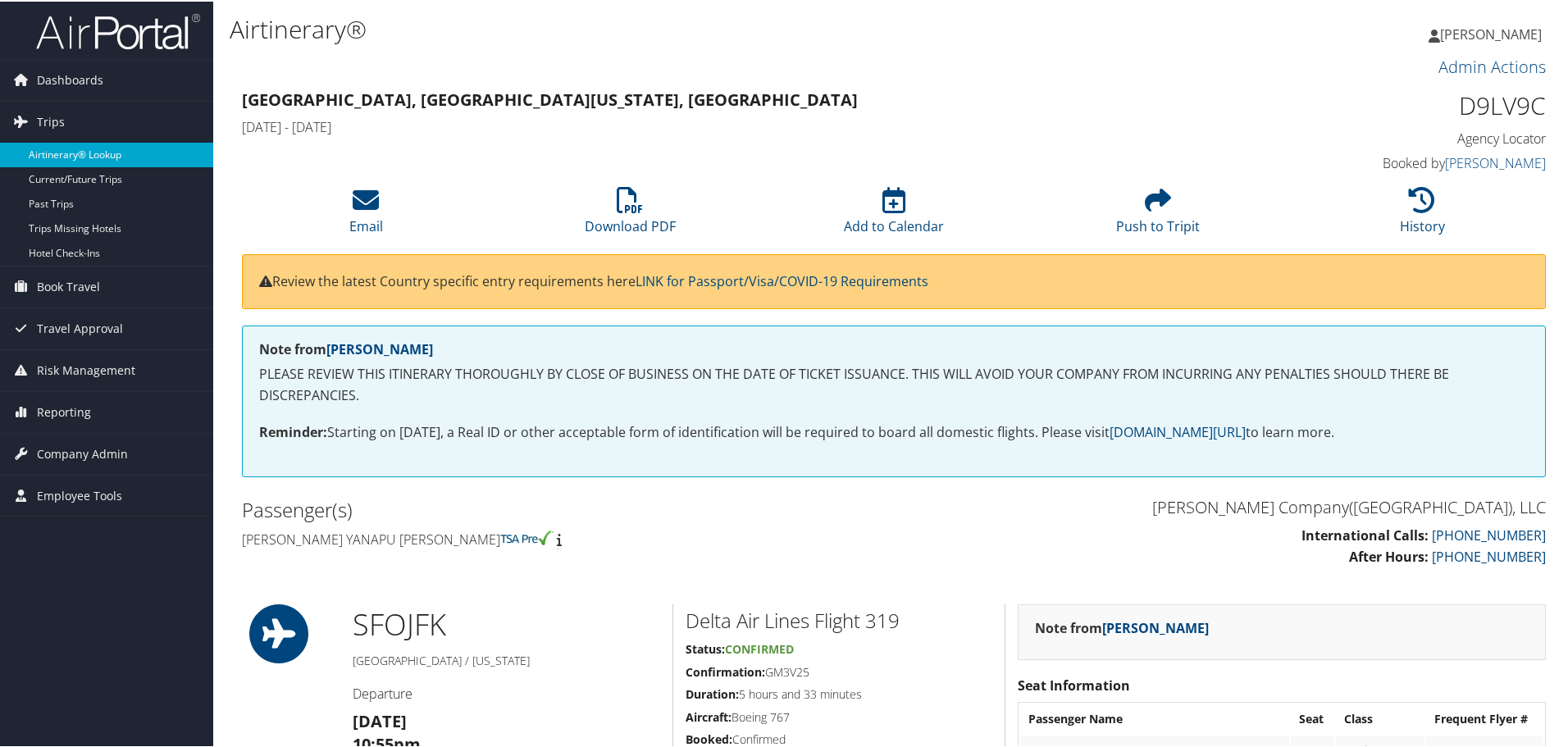
click at [87, 152] on link "Airtinerary® Lookup" at bounding box center [106, 152] width 213 height 24
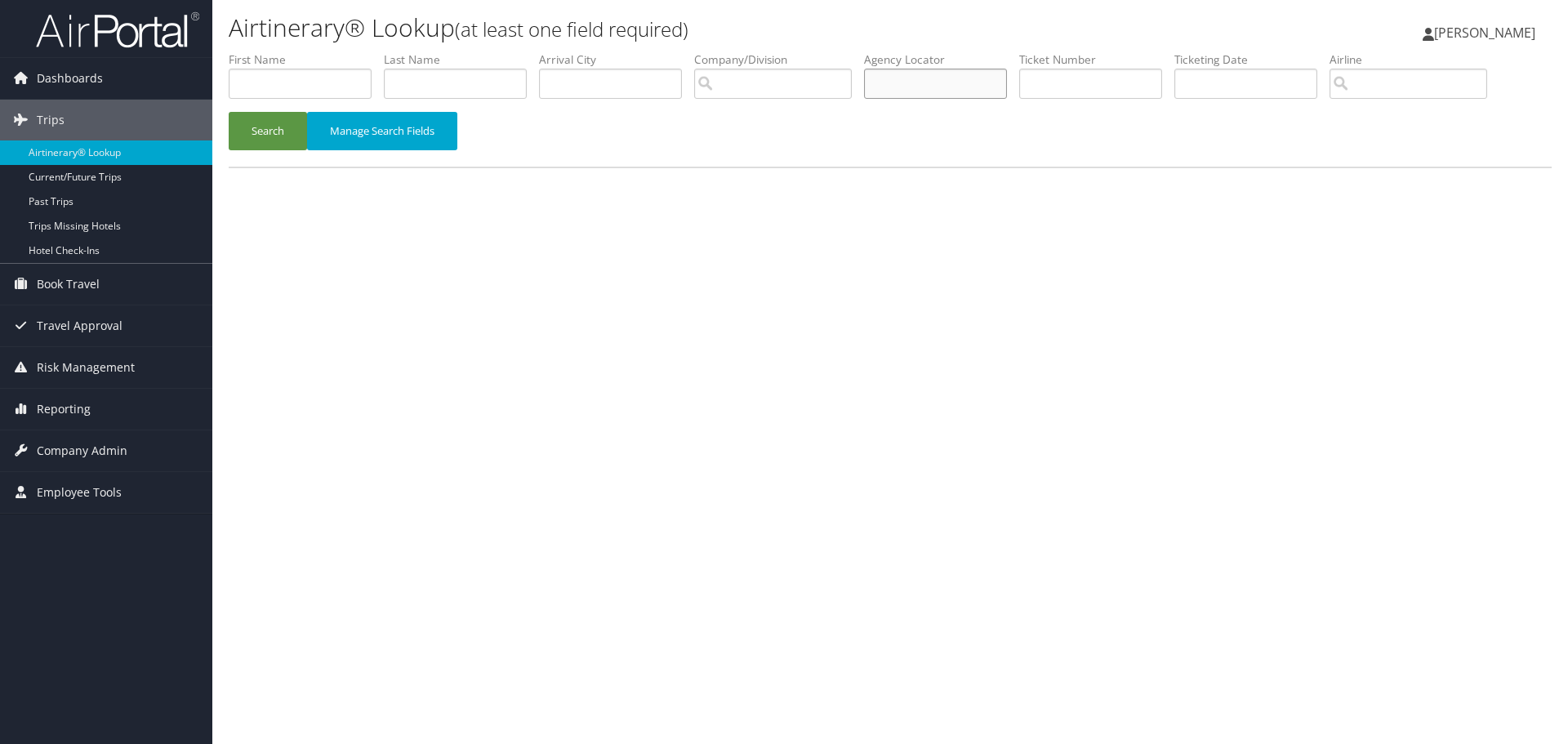
paste input "D2TG7G/"
type input "D2TG7G"
click at [266, 134] on button "Search" at bounding box center [268, 131] width 78 height 38
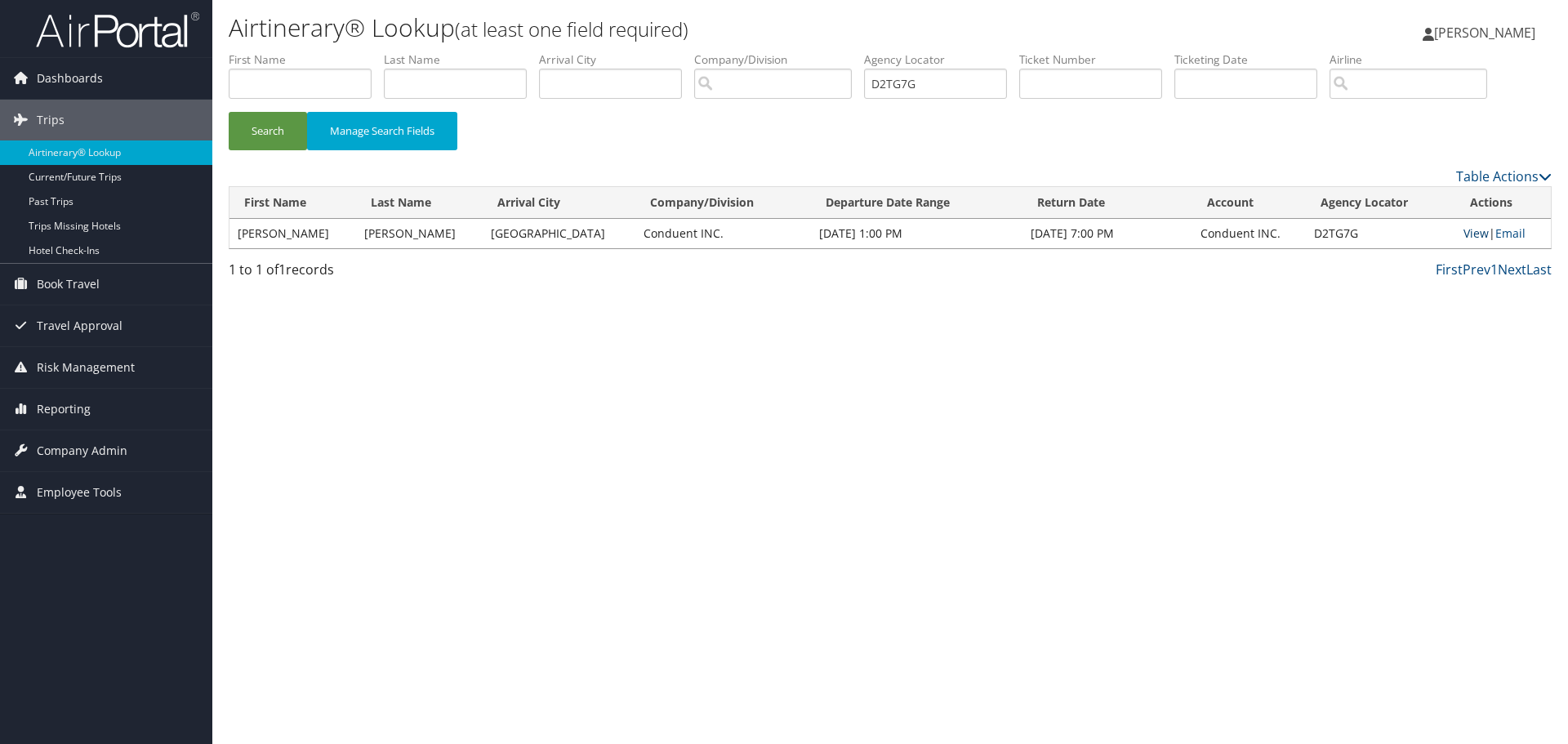
click at [1463, 233] on link "View" at bounding box center [1475, 233] width 25 height 16
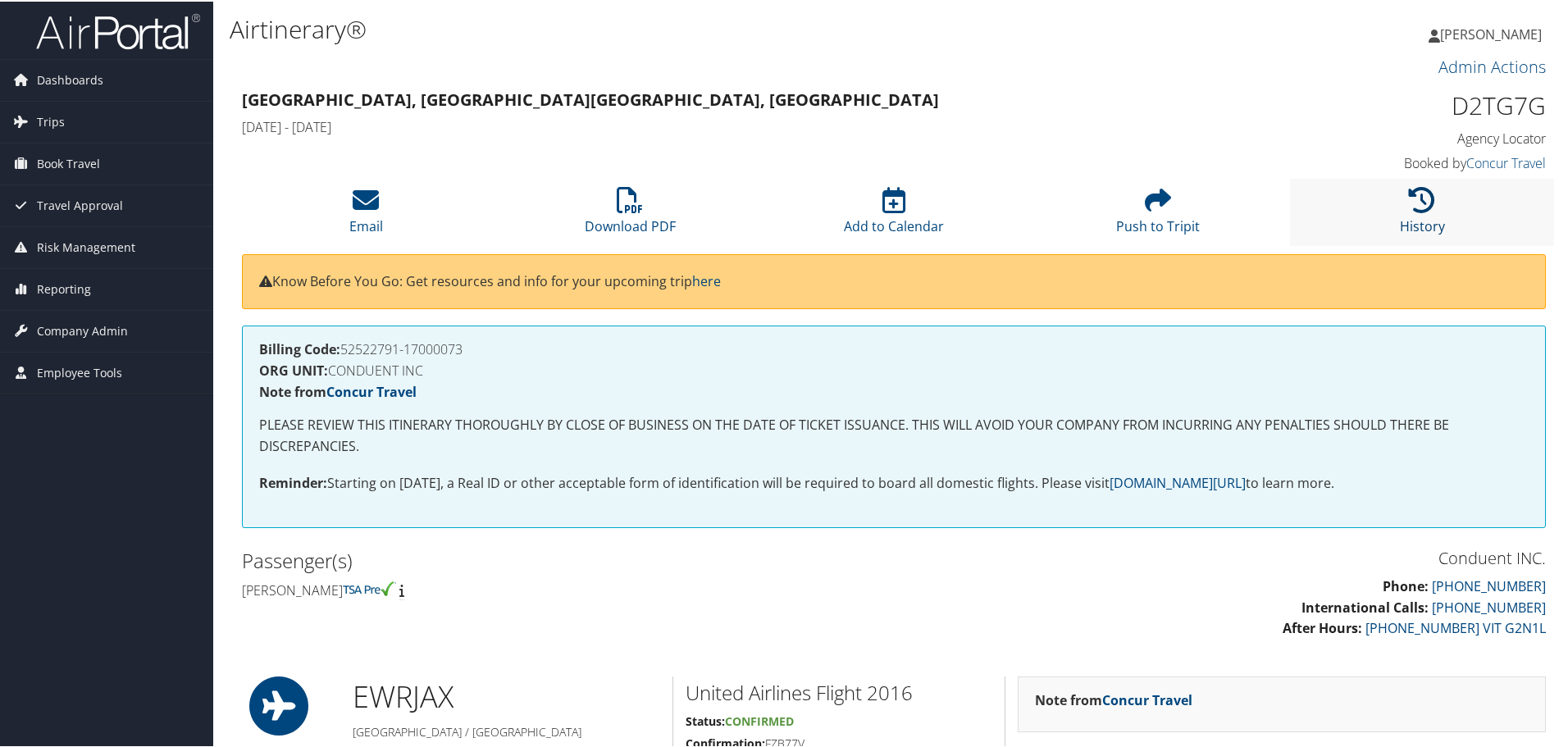
click at [1421, 194] on icon at bounding box center [1421, 198] width 26 height 26
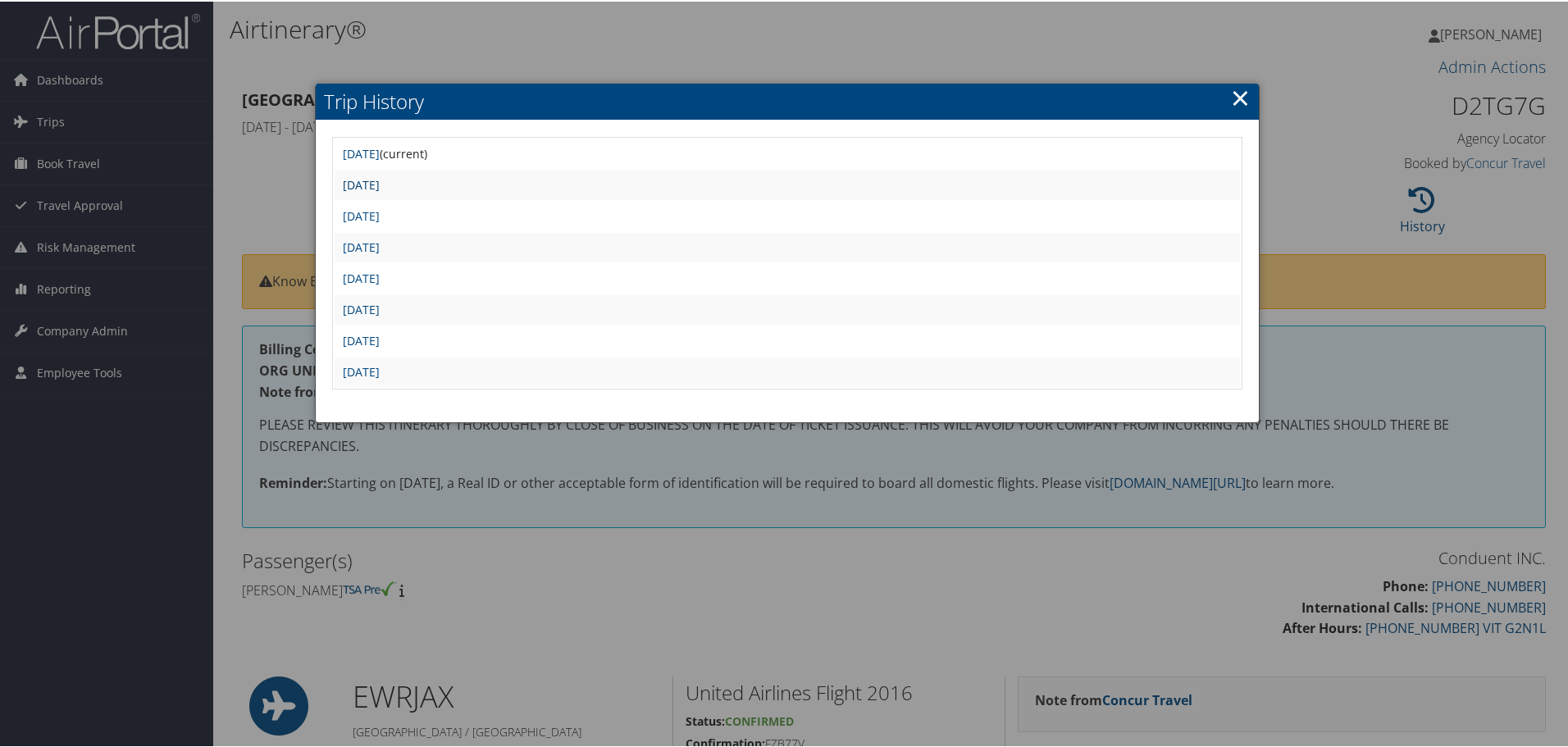
click at [380, 181] on link "[DATE]" at bounding box center [361, 183] width 37 height 16
